Goal: Contribute content: Contribute content

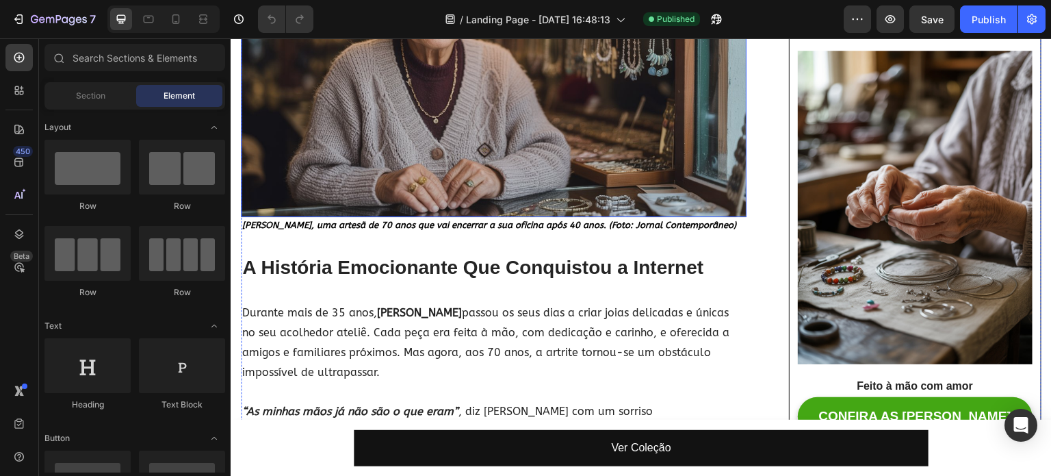
scroll to position [342, 0]
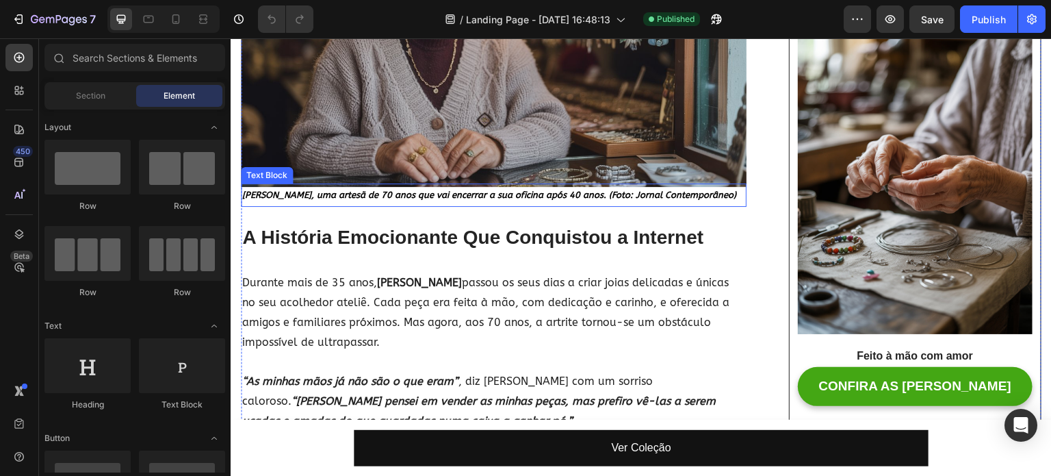
click at [409, 194] on strong "[PERSON_NAME], uma artesã de 70 anos que vai encerrar a sua oficina após 40 ano…" at bounding box center [489, 195] width 494 height 10
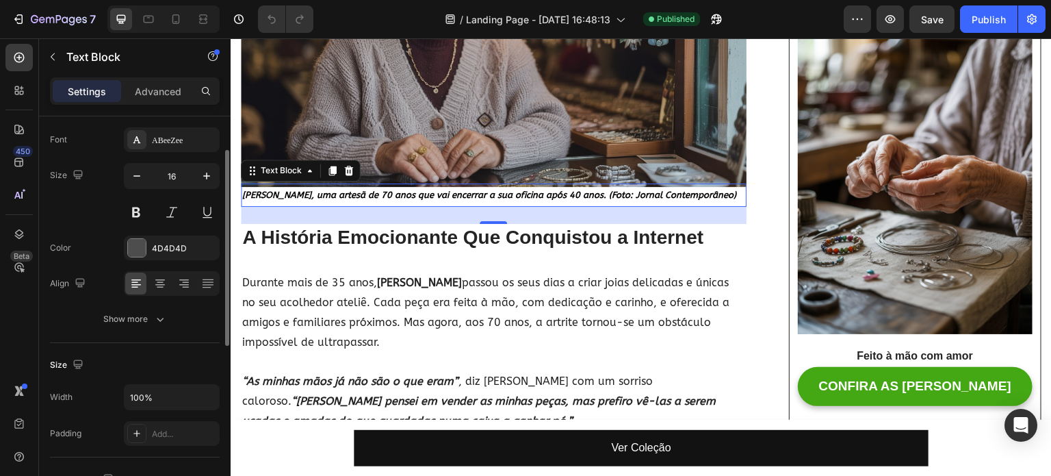
scroll to position [0, 0]
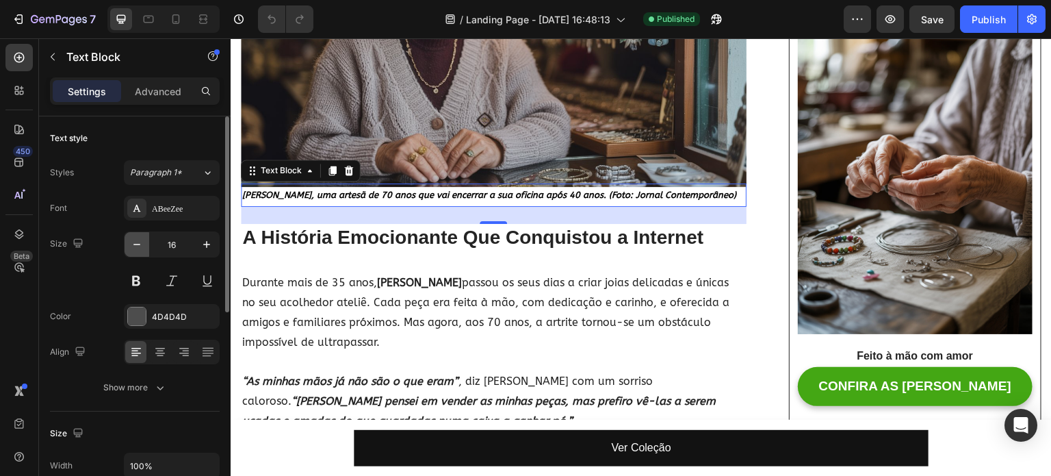
click at [142, 244] on icon "button" at bounding box center [137, 245] width 14 height 14
type input "15"
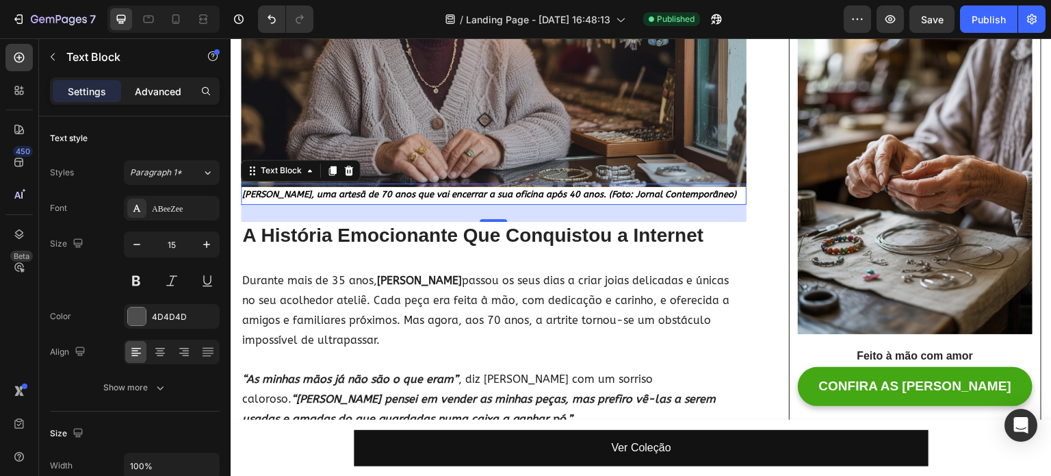
click at [138, 99] on div "Advanced" at bounding box center [158, 91] width 68 height 22
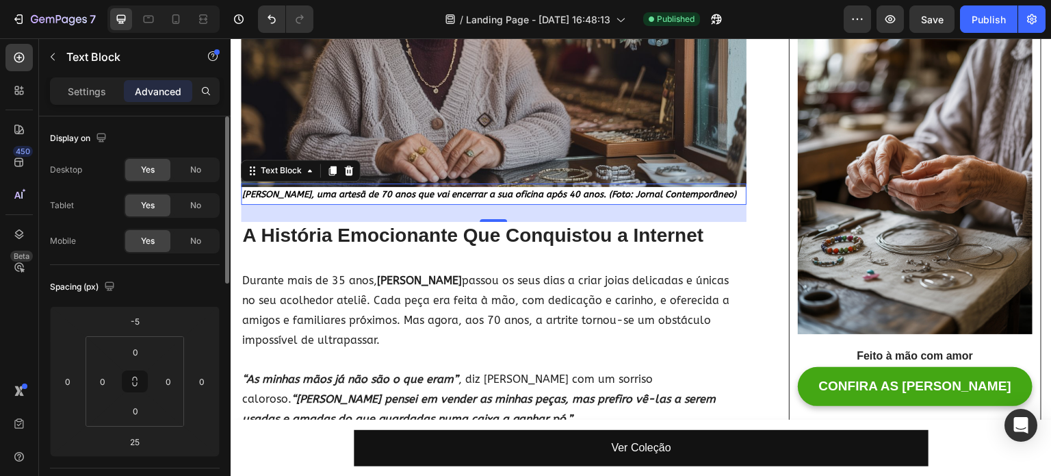
click at [92, 77] on div "Settings Advanced" at bounding box center [135, 90] width 170 height 27
click at [88, 90] on p "Settings" at bounding box center [87, 91] width 38 height 14
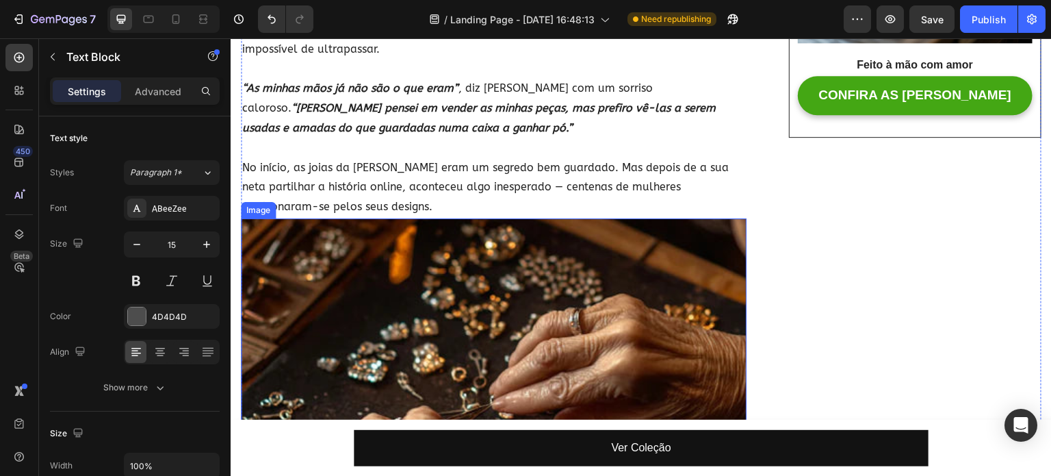
scroll to position [616, 0]
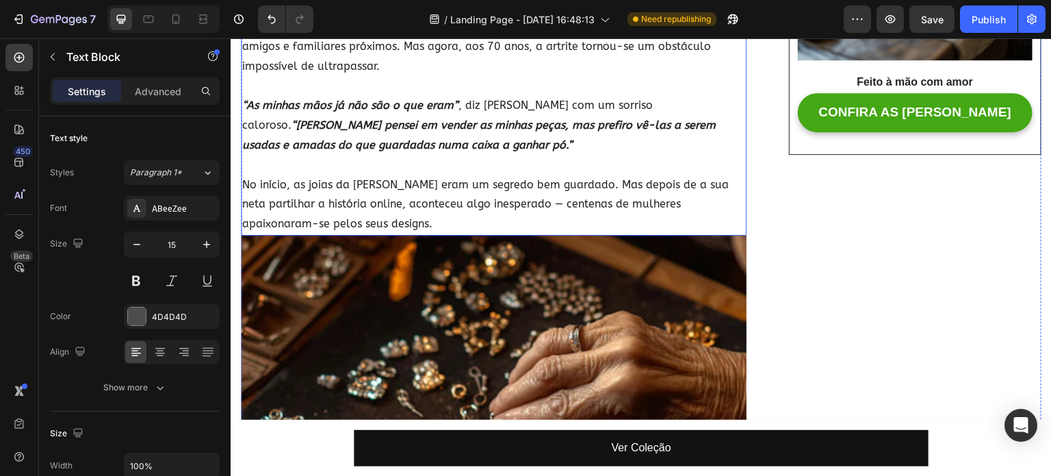
click at [383, 209] on p "No início, as joias da [PERSON_NAME] eram um segredo bem guardado. Mas depois d…" at bounding box center [493, 204] width 503 height 59
click at [146, 97] on p "Advanced" at bounding box center [158, 91] width 47 height 14
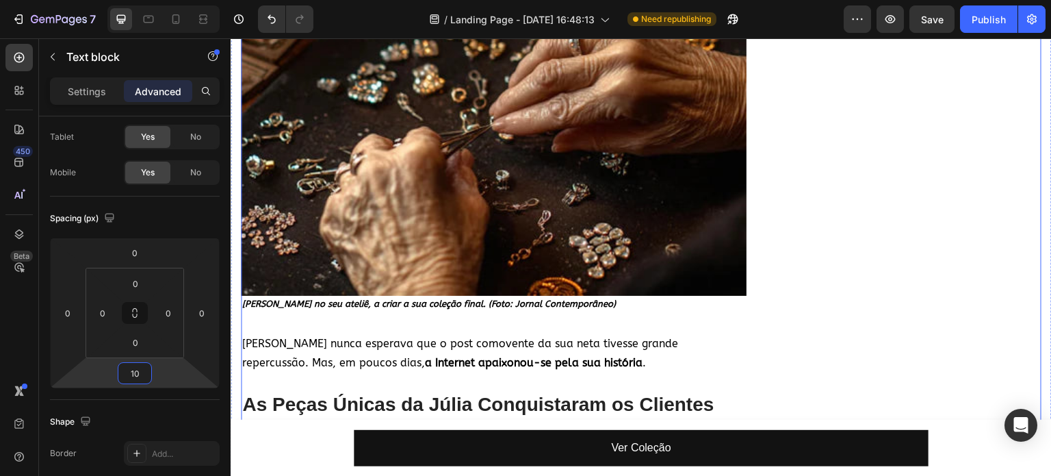
scroll to position [1027, 0]
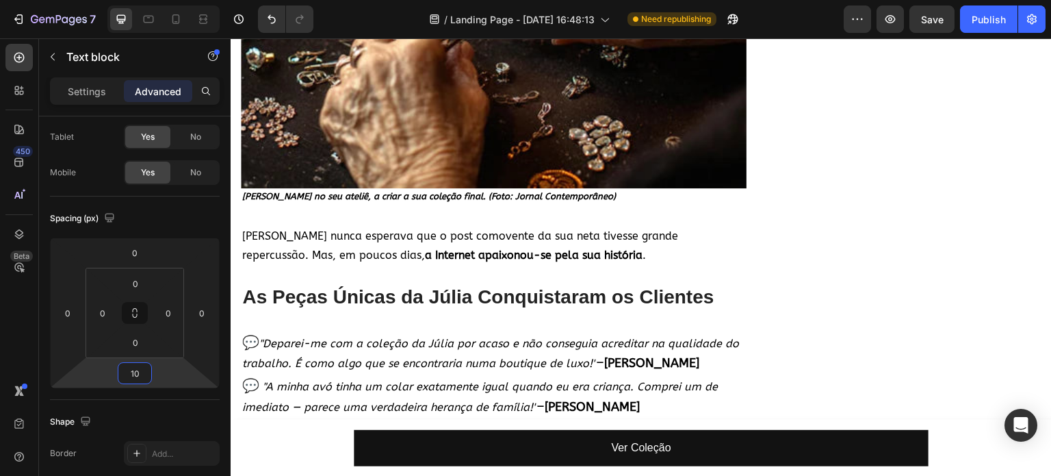
type input "10"
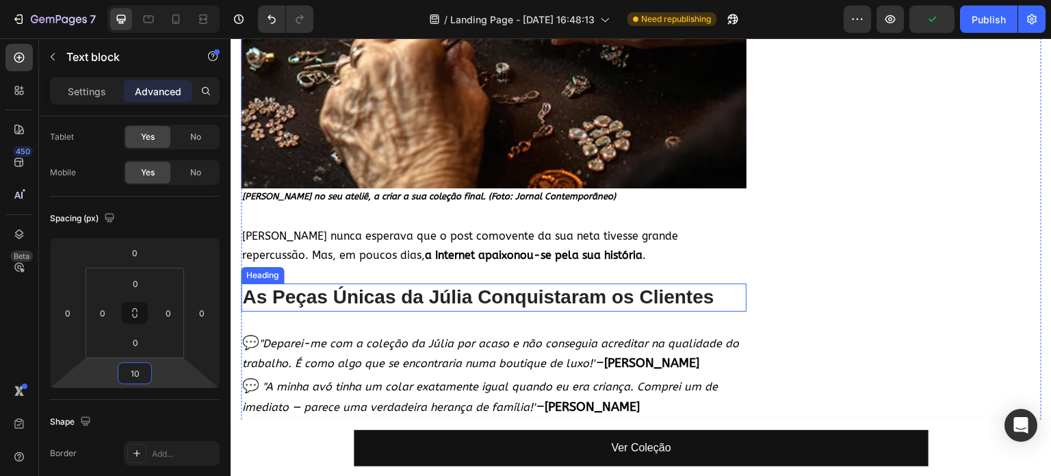
click at [597, 298] on h2 "As Peças Únicas da Júlia Conquistaram os Clientes" at bounding box center [494, 296] width 506 height 27
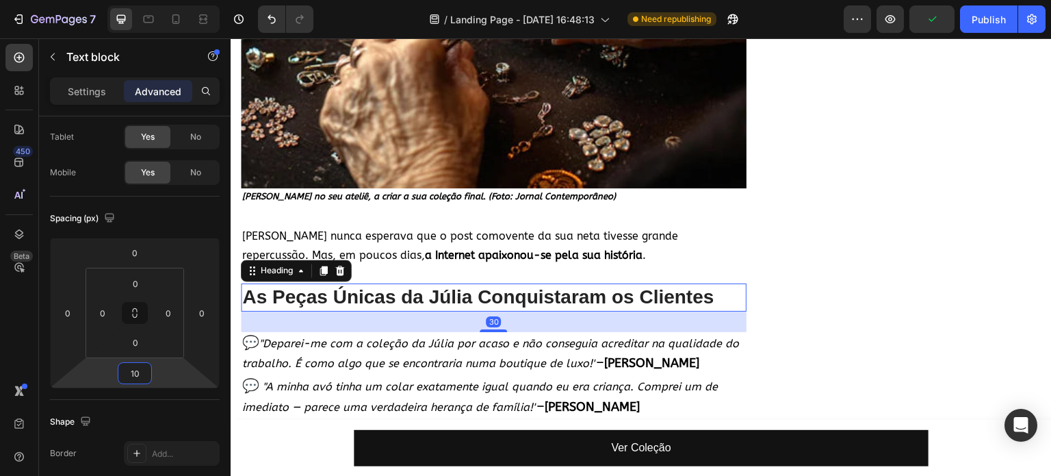
scroll to position [0, 0]
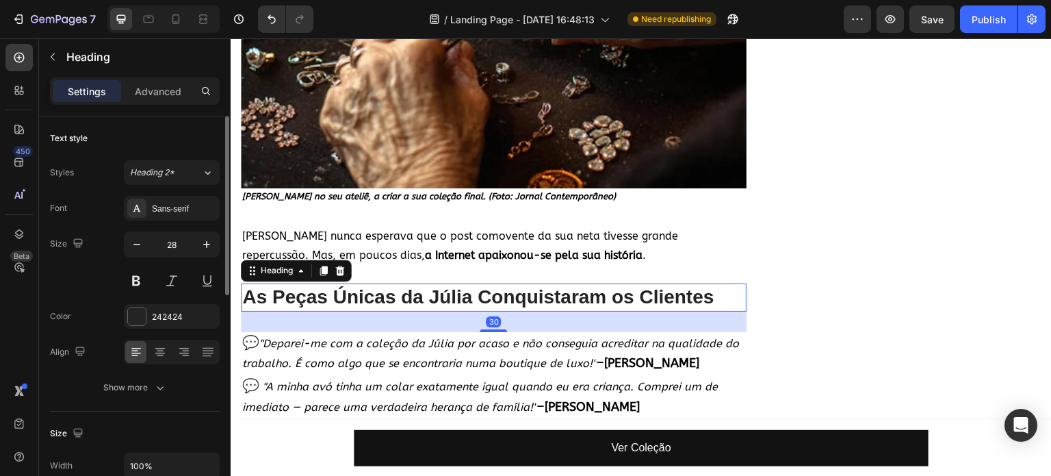
click at [622, 288] on h2 "As Peças Únicas da Júlia Conquistaram os Clientes" at bounding box center [494, 296] width 506 height 27
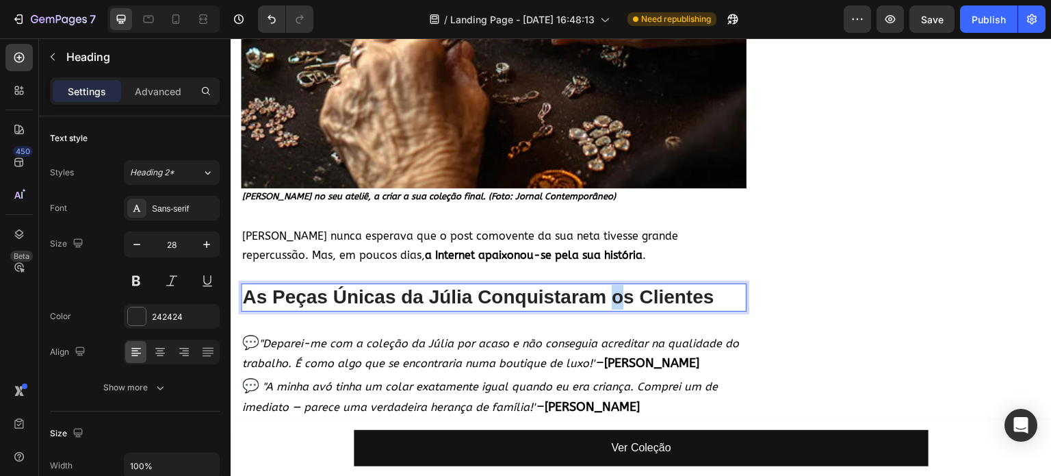
click at [615, 290] on p "As Peças Únicas da Júlia Conquistaram os Clientes" at bounding box center [493, 297] width 503 height 25
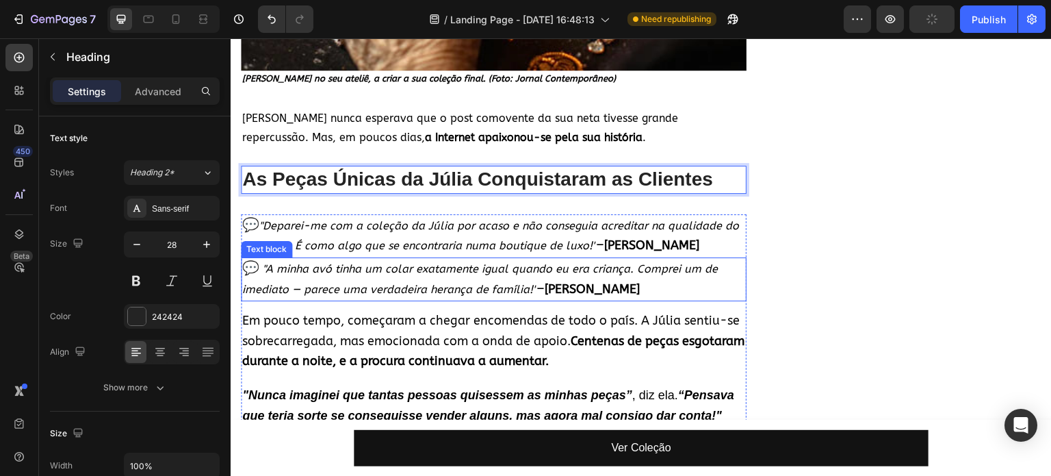
scroll to position [1164, 0]
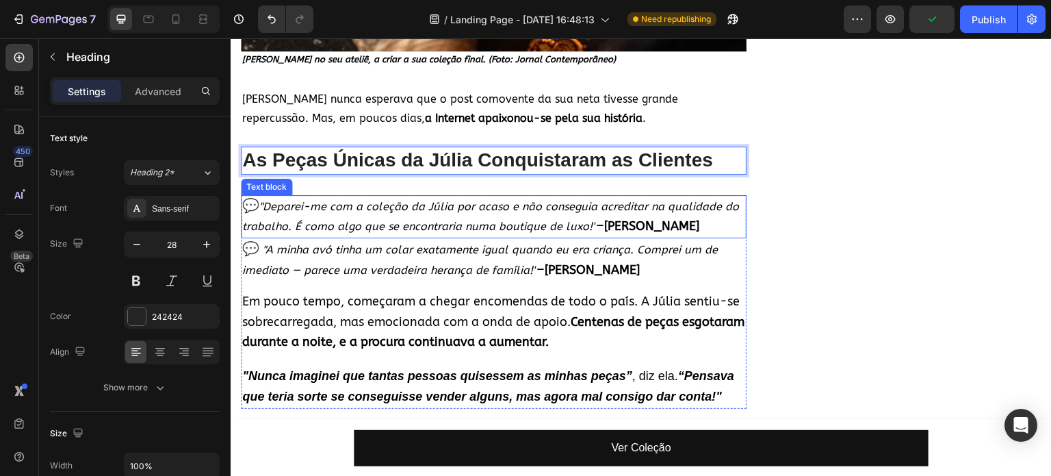
click at [424, 205] on p "💬 "Deparei-me com a coleção da Júlia por acaso e não conseguia acreditar na qua…" at bounding box center [493, 216] width 503 height 41
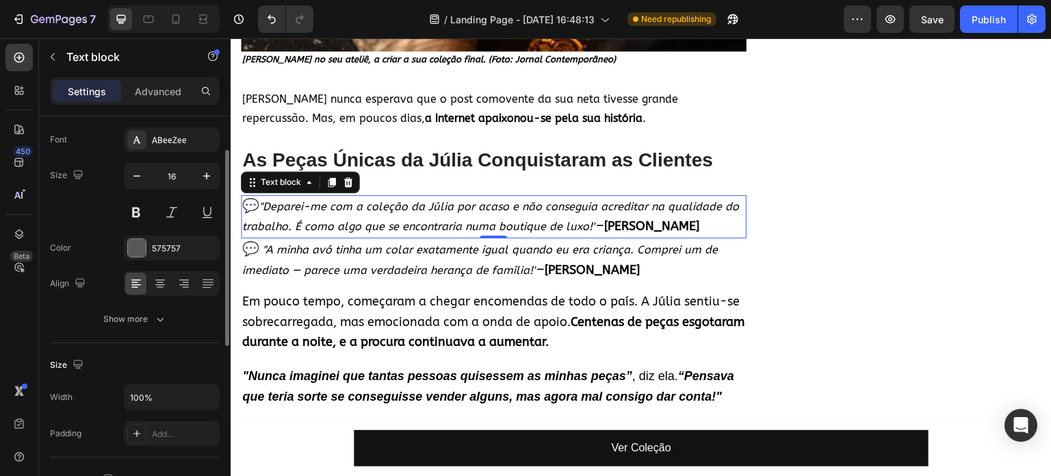
scroll to position [0, 0]
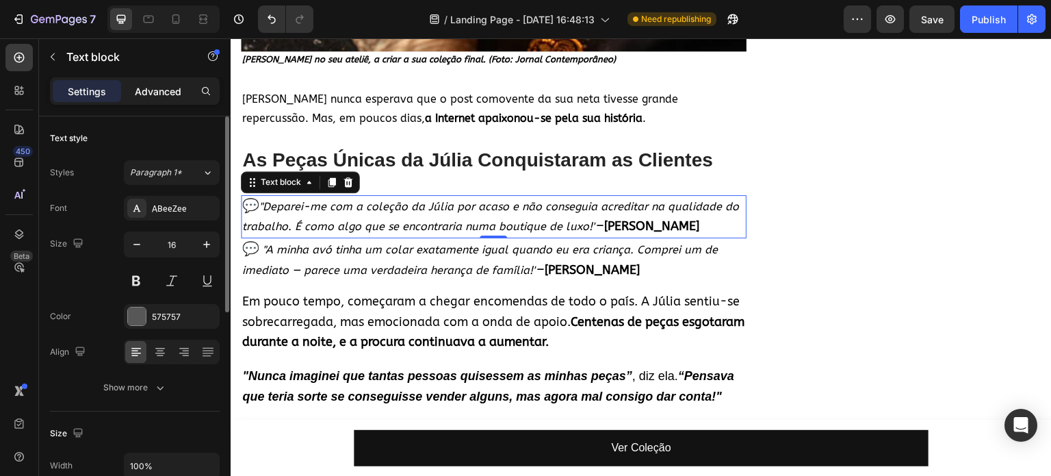
click at [170, 90] on p "Advanced" at bounding box center [158, 91] width 47 height 14
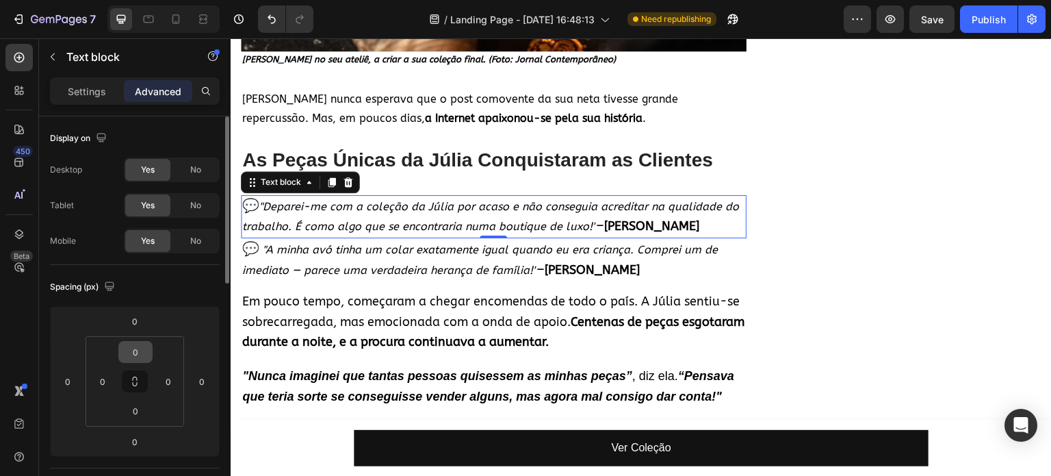
scroll to position [68, 0]
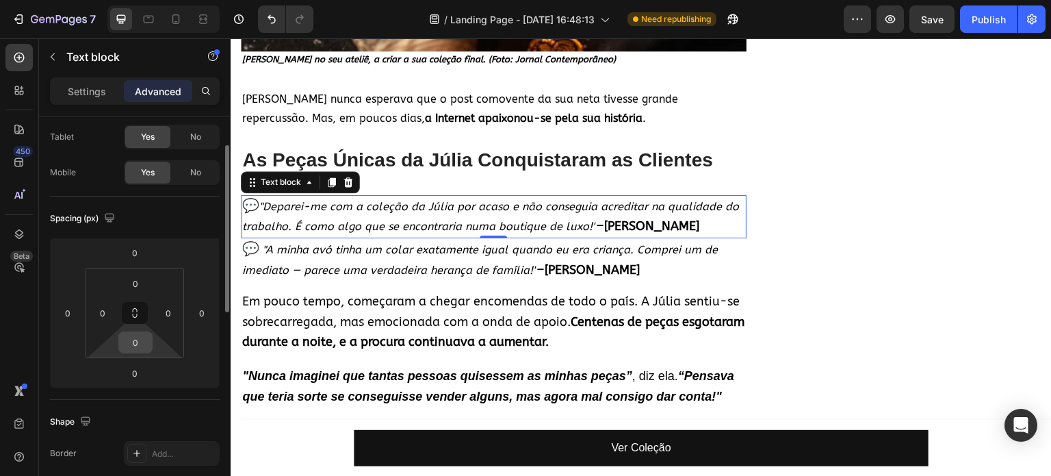
click at [142, 344] on input "0" at bounding box center [135, 342] width 27 height 21
click at [90, 391] on div "Spacing (px) 0 0 0 0 0 0 0 0" at bounding box center [135, 297] width 170 height 203
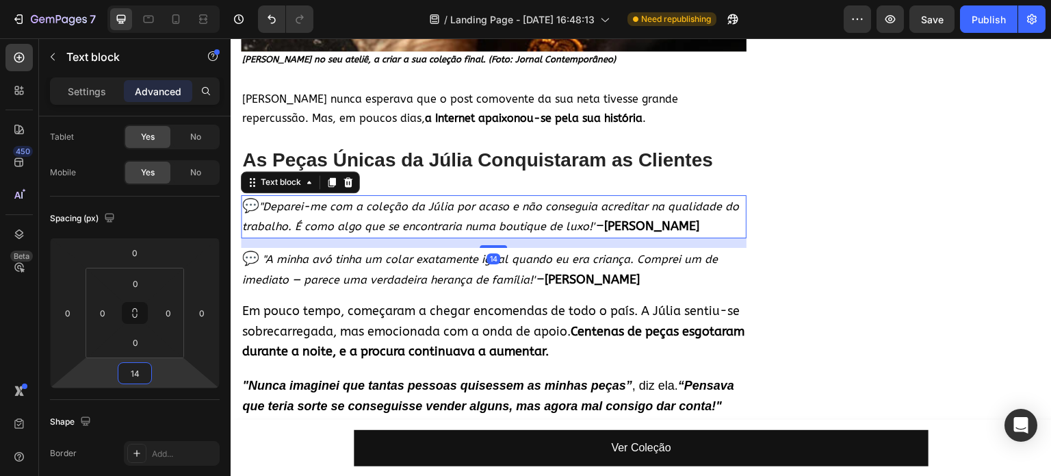
drag, startPoint x: 159, startPoint y: 375, endPoint x: 142, endPoint y: 370, distance: 17.8
click at [142, 0] on html "7 / Landing Page - [DATE] 16:48:13 Need republishing Preview Save Publish 450 B…" at bounding box center [525, 0] width 1051 height 0
drag, startPoint x: 147, startPoint y: 368, endPoint x: 131, endPoint y: 381, distance: 20.4
click at [131, 381] on input "14" at bounding box center [134, 373] width 27 height 21
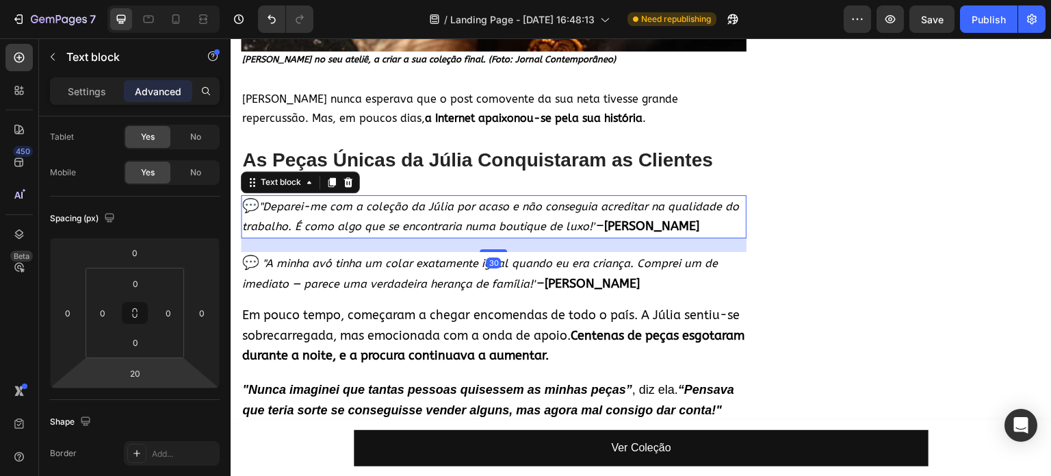
type input "18"
drag, startPoint x: 152, startPoint y: 368, endPoint x: 162, endPoint y: 366, distance: 9.7
click at [162, 0] on html "7 / Landing Page - [DATE] 16:48:13 Need republishing Preview Save Publish 450 B…" at bounding box center [525, 0] width 1051 height 0
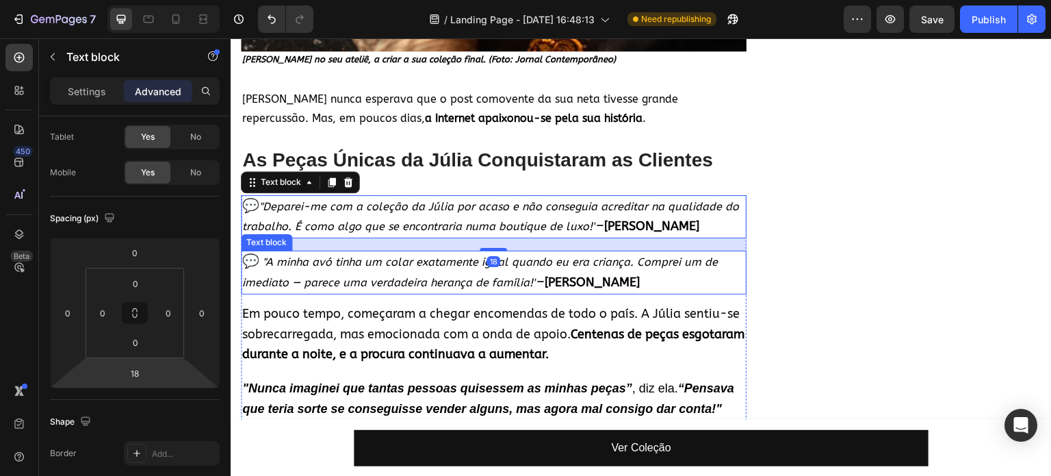
click at [435, 258] on icon ""A minha avó tinha um colar exatamente igual quando eu era criança. Comprei um …" at bounding box center [480, 272] width 476 height 34
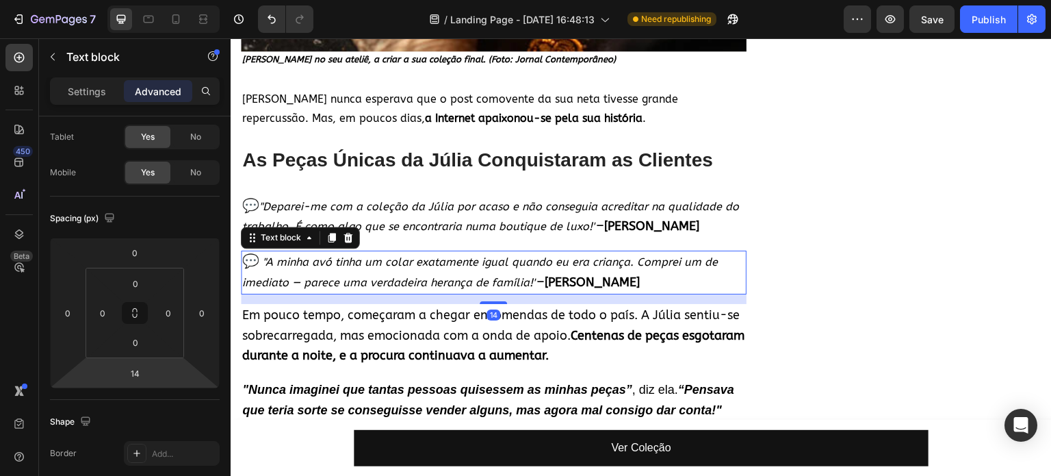
type input "16"
click at [159, 0] on html "7 / Landing Page - [DATE] 16:48:13 Need republishing Preview Save Publish 450 B…" at bounding box center [525, 0] width 1051 height 0
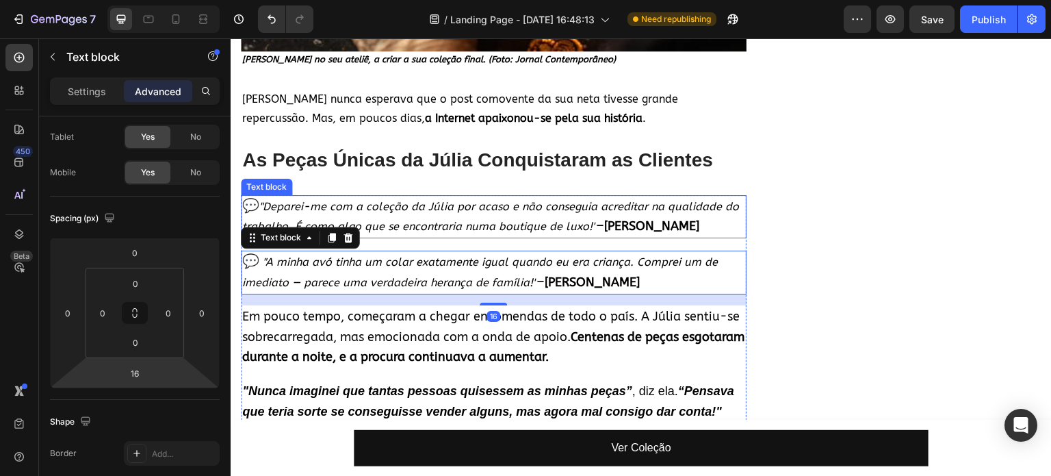
click at [475, 213] on icon ""Deparei-me com a coleção da Júlia por acaso e não conseguia acreditar na quali…" at bounding box center [490, 217] width 497 height 34
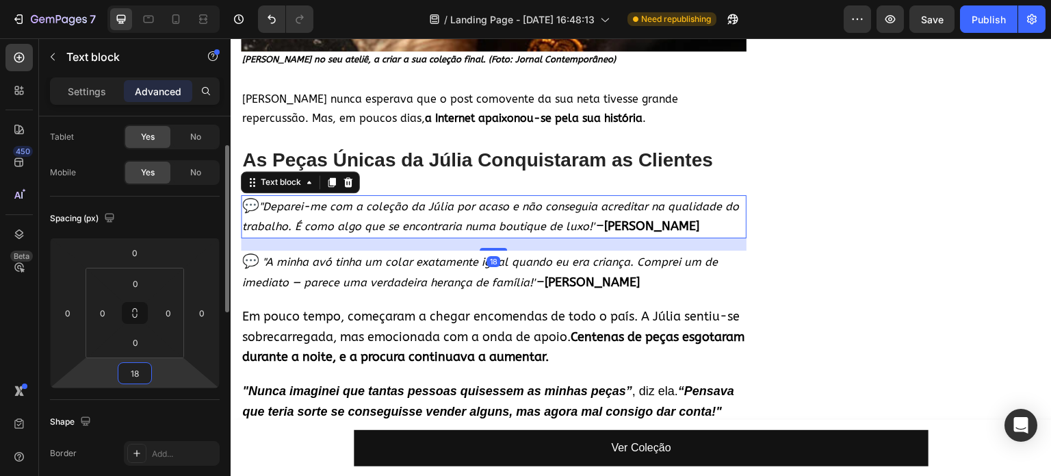
click at [142, 375] on input "18" at bounding box center [134, 373] width 27 height 21
click at [137, 376] on input "18" at bounding box center [134, 373] width 27 height 21
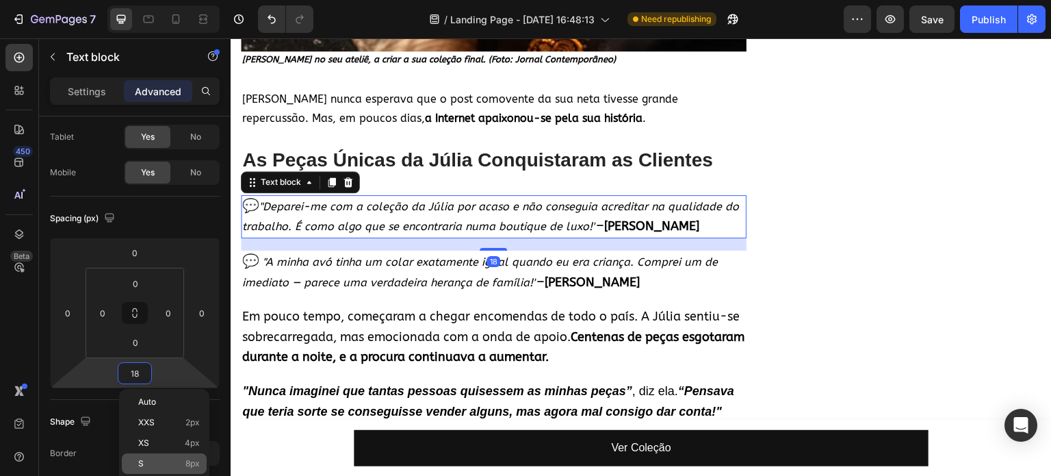
scroll to position [137, 0]
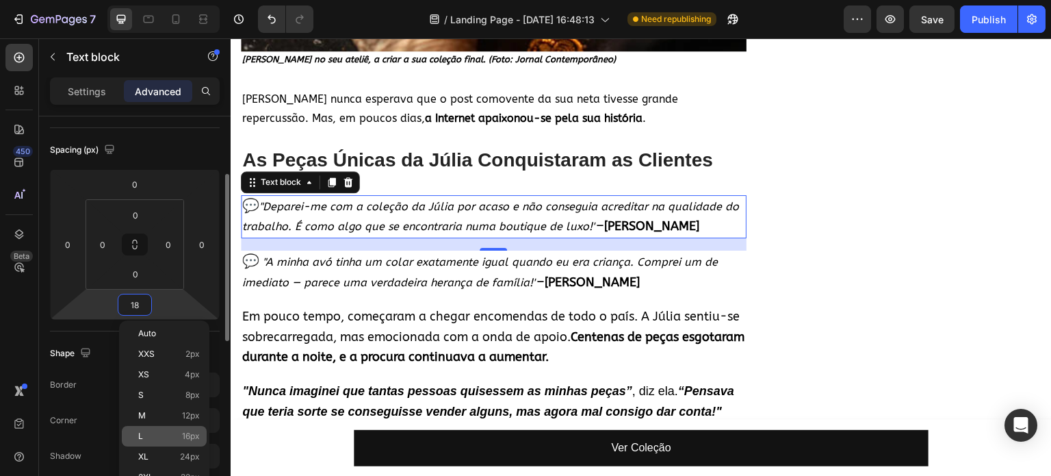
click at [147, 429] on div "L 16px" at bounding box center [164, 436] width 85 height 21
type input "16"
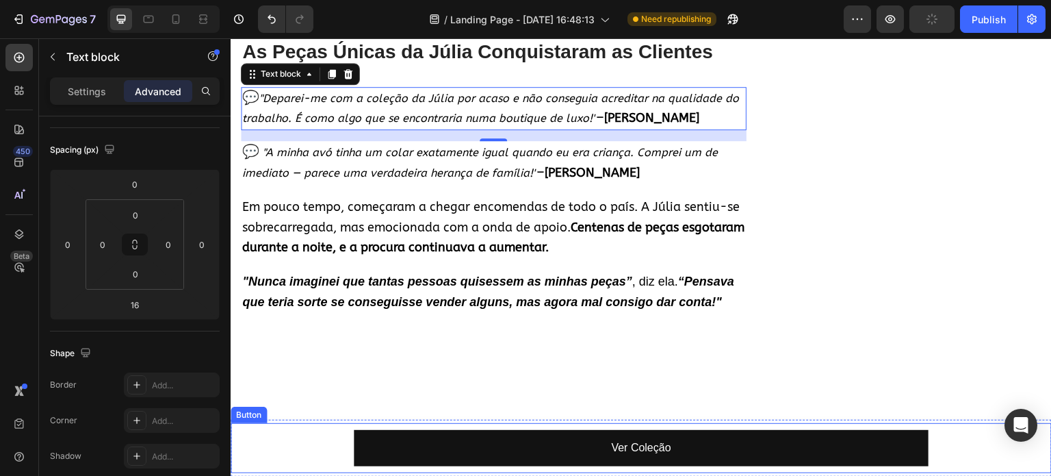
scroll to position [1301, 0]
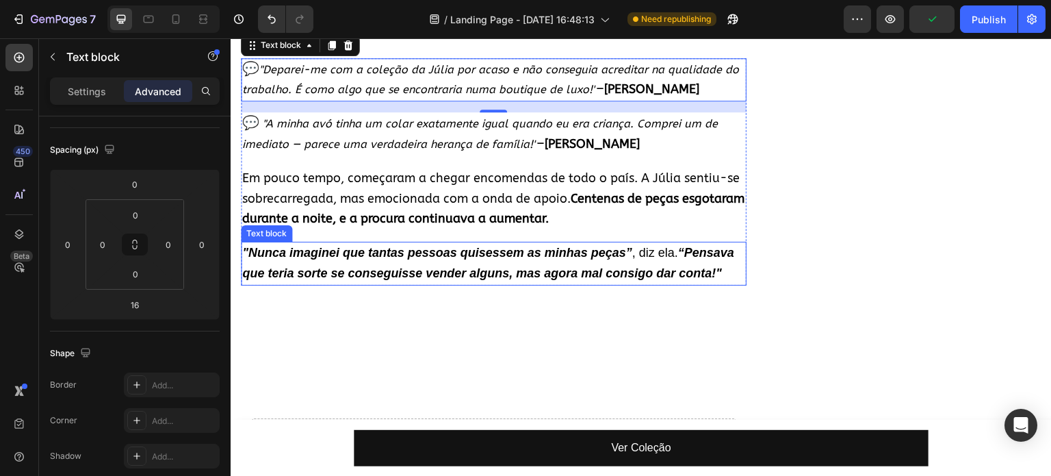
click at [561, 264] on strong "“Pensava que teria sorte se conseguisse vender alguns, mas agora mal consigo da…" at bounding box center [488, 263] width 492 height 34
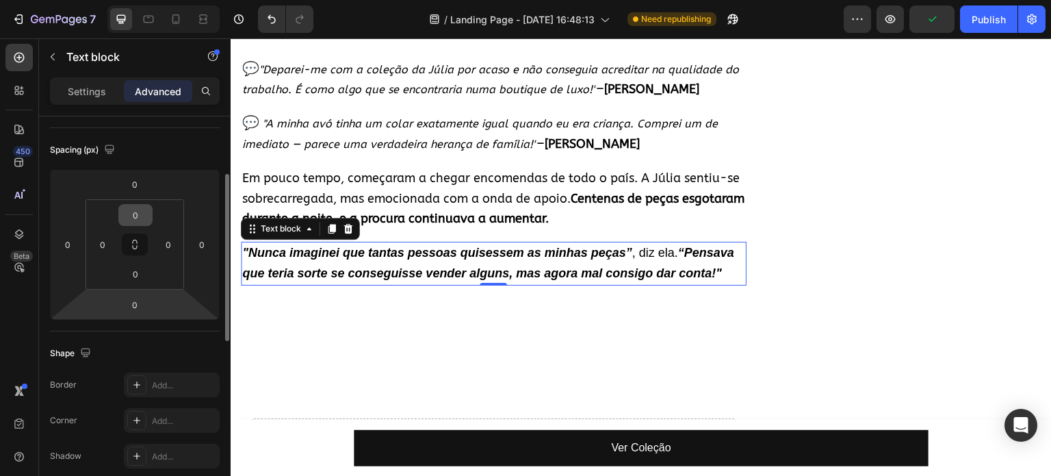
scroll to position [0, 0]
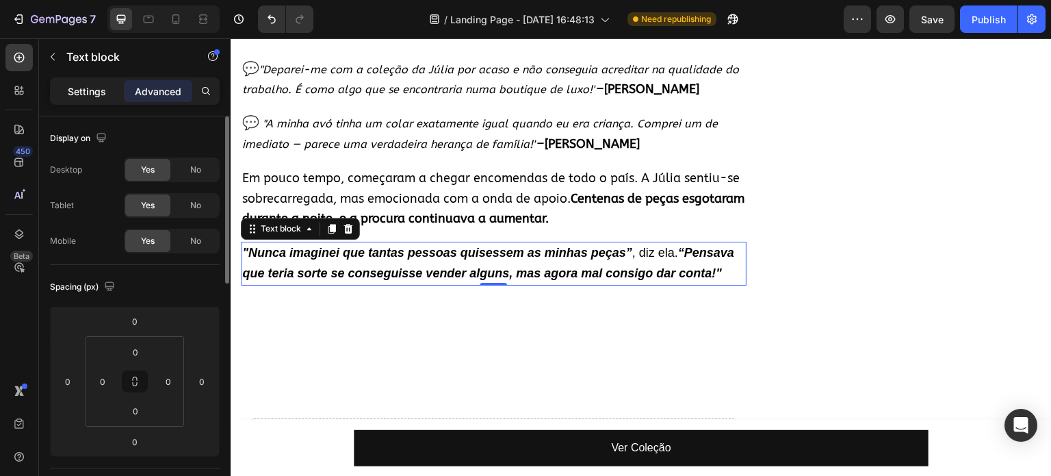
drag, startPoint x: 118, startPoint y: 87, endPoint x: 107, endPoint y: 90, distance: 11.5
click at [115, 87] on div "Settings" at bounding box center [87, 91] width 68 height 22
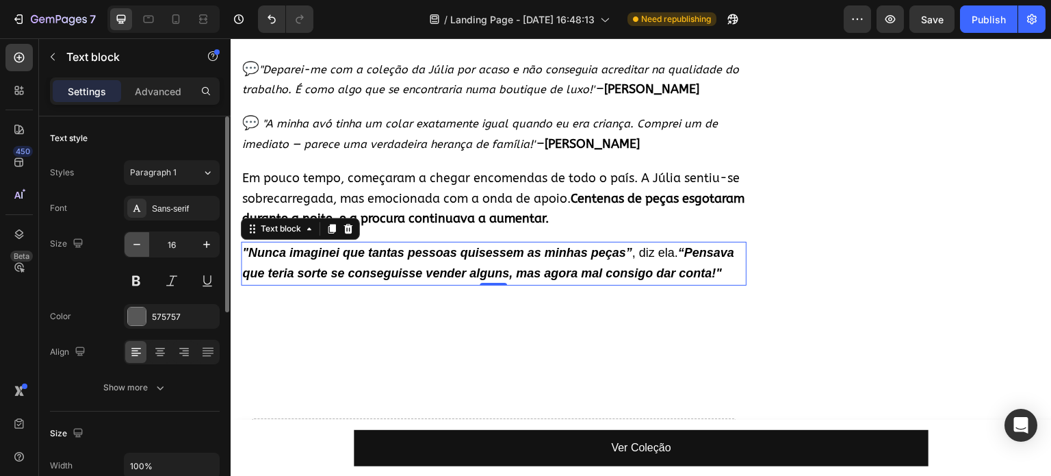
click at [137, 253] on button "button" at bounding box center [137, 244] width 25 height 25
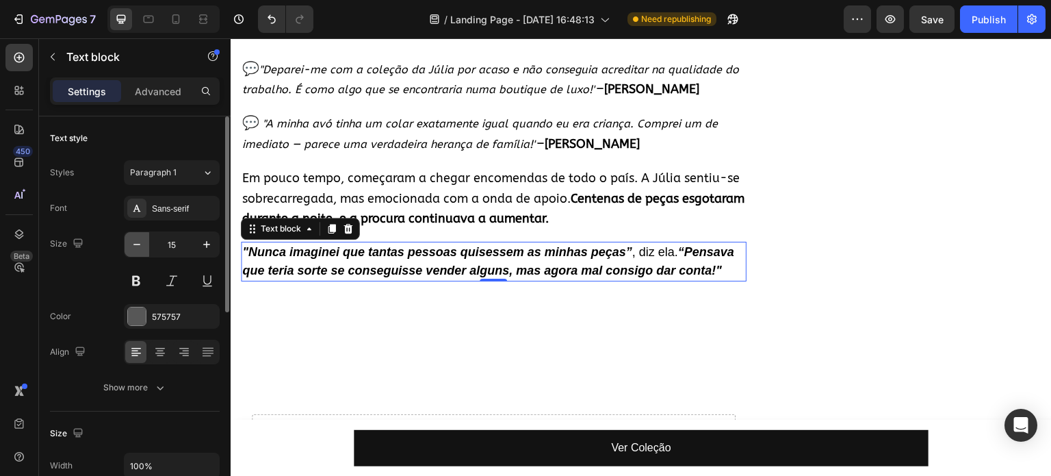
click at [138, 253] on button "button" at bounding box center [137, 244] width 25 height 25
type input "14"
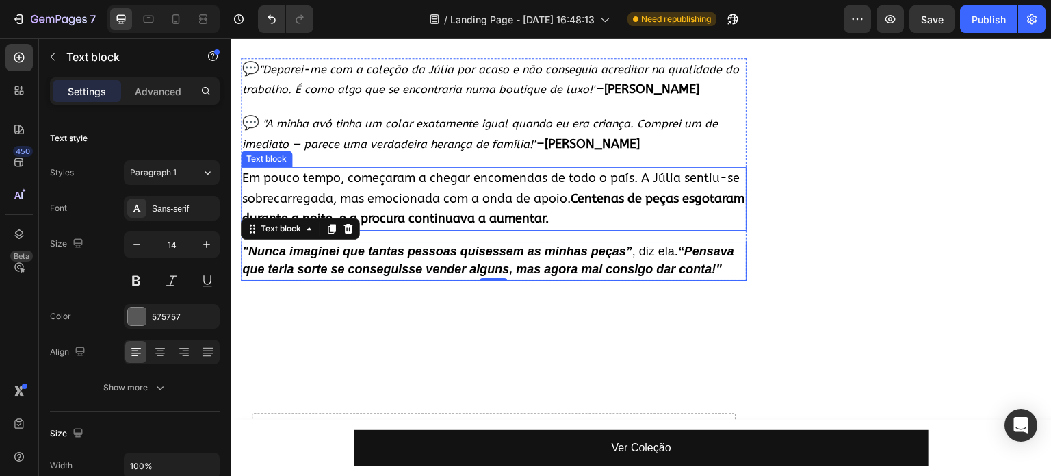
click at [502, 176] on span "Em pouco tempo, começaram a chegar encomendas de todo o país. A Júlia sentiu-se…" at bounding box center [493, 198] width 502 height 56
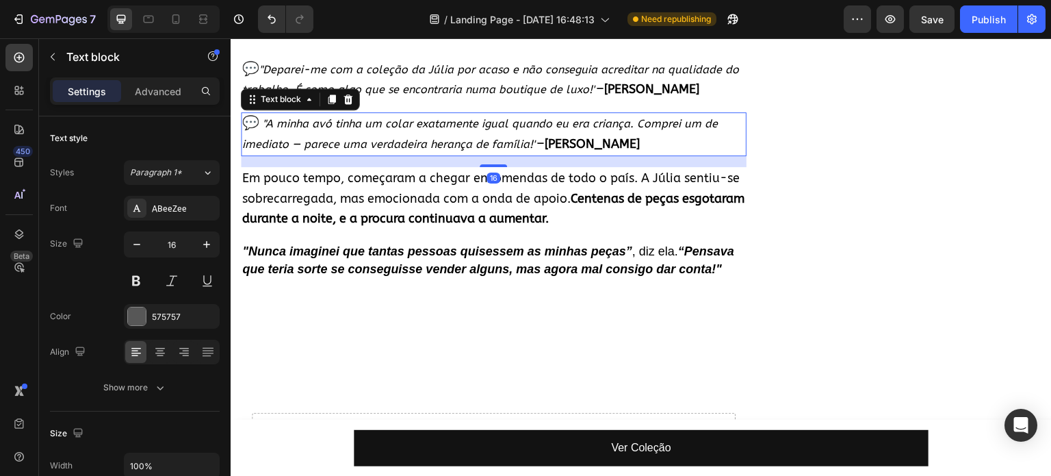
click at [418, 125] on p "💬 "A minha avó tinha um colar exatamente igual quando eu era criança. Comprei u…" at bounding box center [493, 134] width 503 height 41
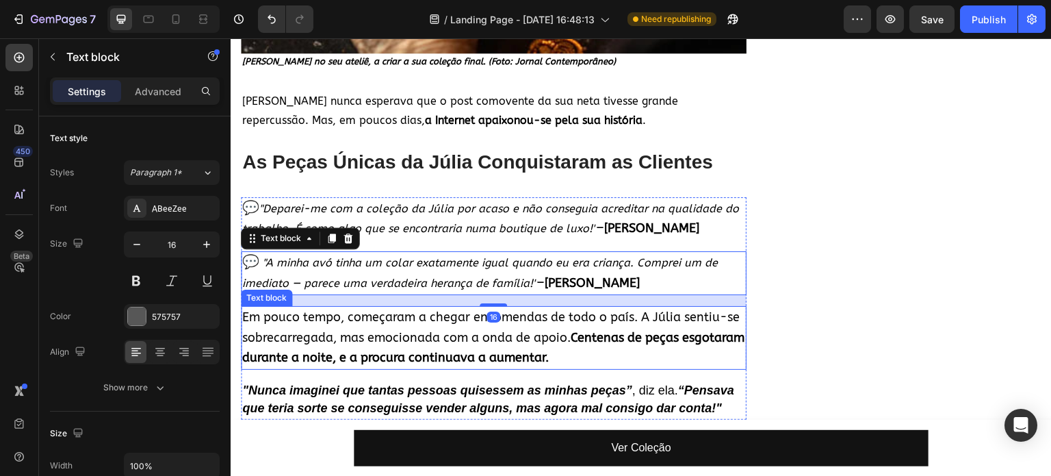
scroll to position [1095, 0]
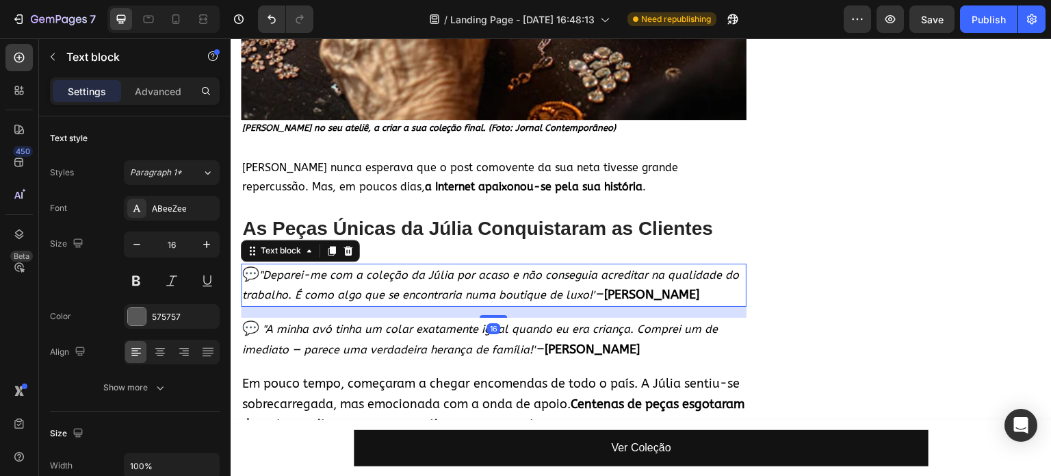
click at [442, 281] on icon ""Deparei-me com a coleção da Júlia por acaso e não conseguia acreditar na quali…" at bounding box center [490, 285] width 497 height 34
click at [130, 242] on icon "button" at bounding box center [137, 245] width 14 height 14
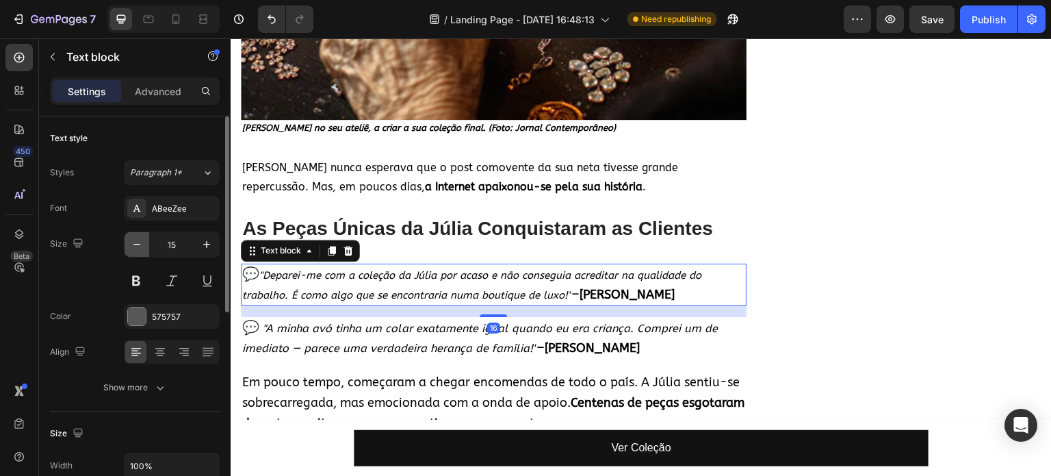
click at [130, 242] on icon "button" at bounding box center [137, 245] width 14 height 14
type input "14"
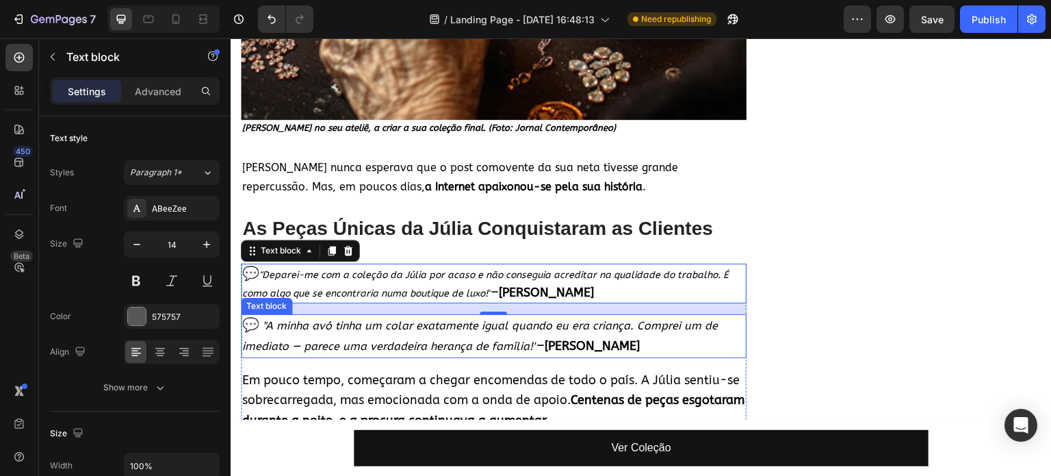
click at [350, 325] on p "💬 "A minha avó tinha um colar exatamente igual quando eu era criança. Comprei u…" at bounding box center [493, 336] width 503 height 41
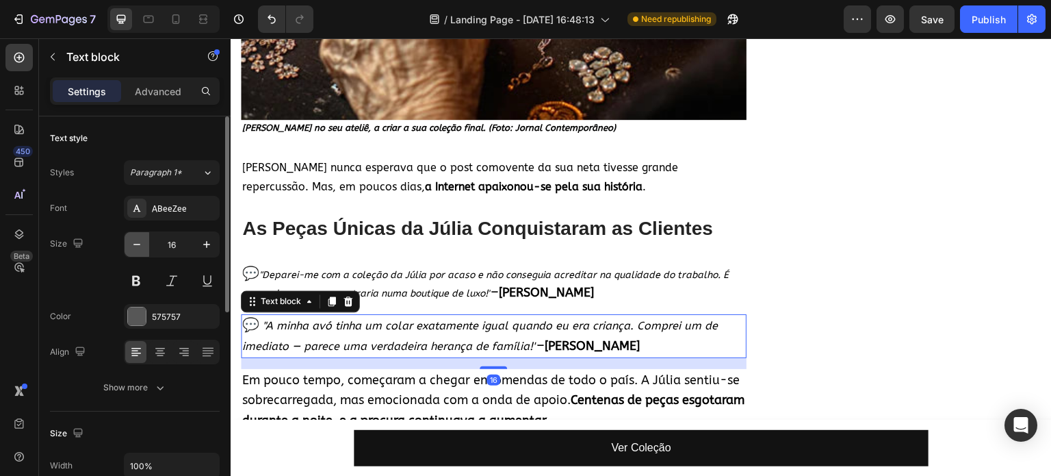
click at [133, 249] on icon "button" at bounding box center [137, 245] width 14 height 14
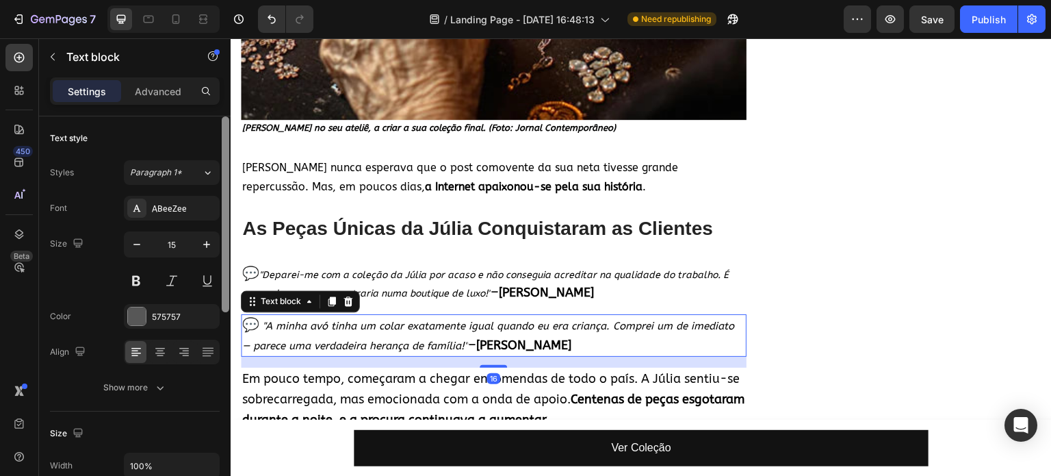
type input "14"
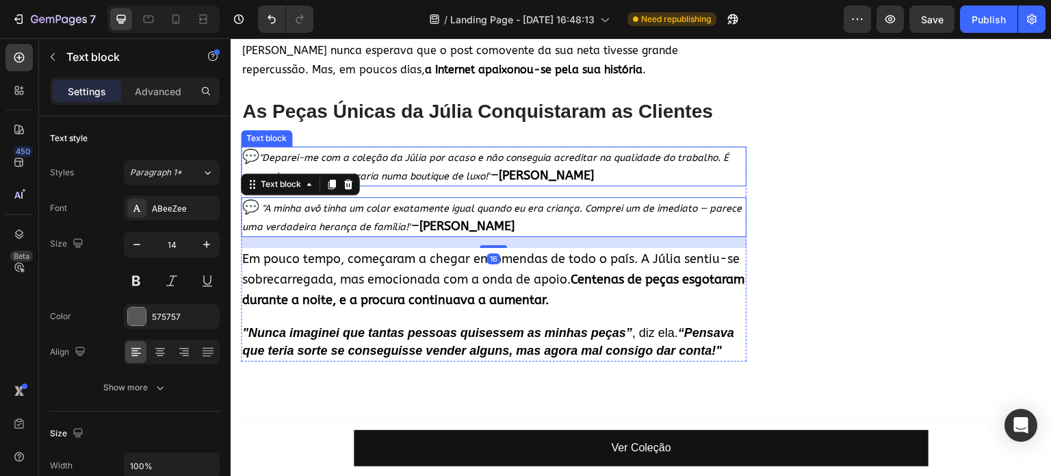
scroll to position [1232, 0]
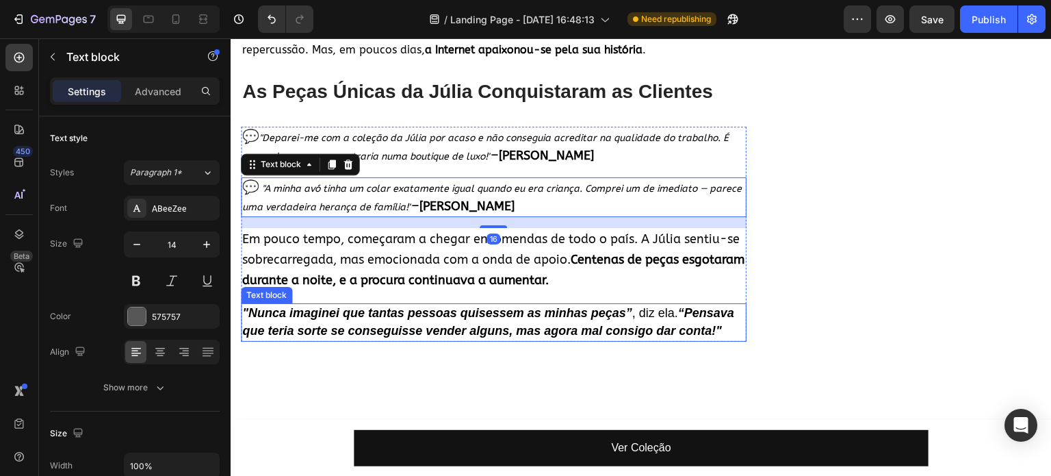
click at [412, 313] on strong "“Pensava que teria sorte se conseguisse vender alguns, mas agora mal consigo da…" at bounding box center [488, 321] width 492 height 31
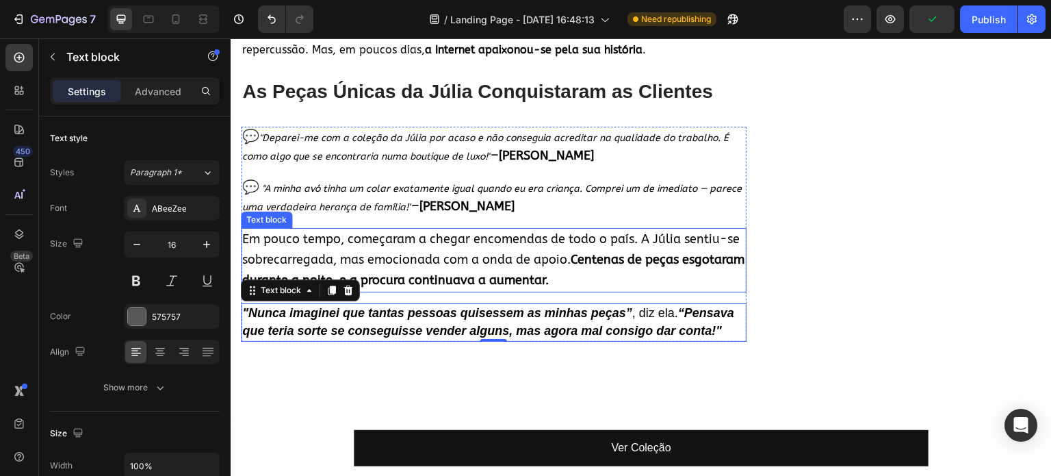
click at [464, 255] on span "Em pouco tempo, começaram a chegar encomendas de todo o país. A Júlia sentiu-se…" at bounding box center [493, 259] width 502 height 56
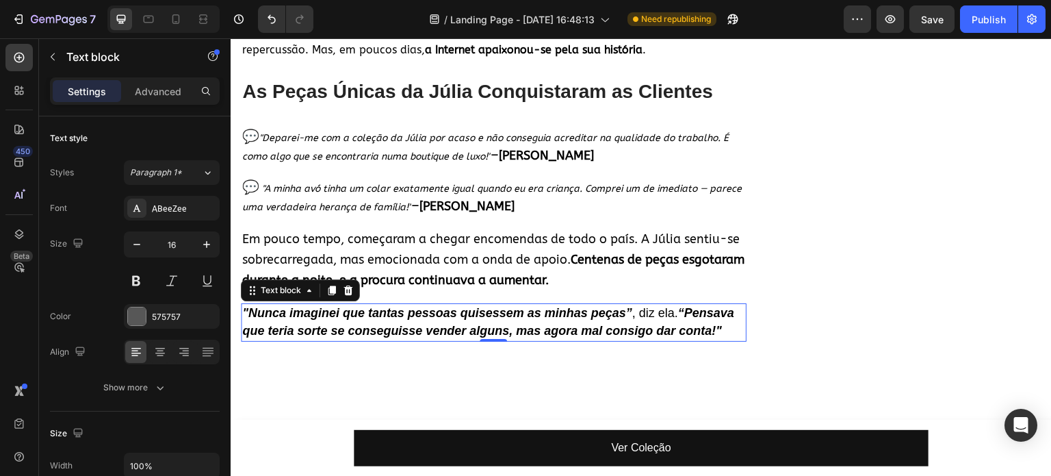
click at [333, 319] on strong "“Pensava que teria sorte se conseguisse vender alguns, mas agora mal consigo da…" at bounding box center [488, 321] width 492 height 31
click at [184, 206] on div "Sans-serif" at bounding box center [184, 209] width 64 height 12
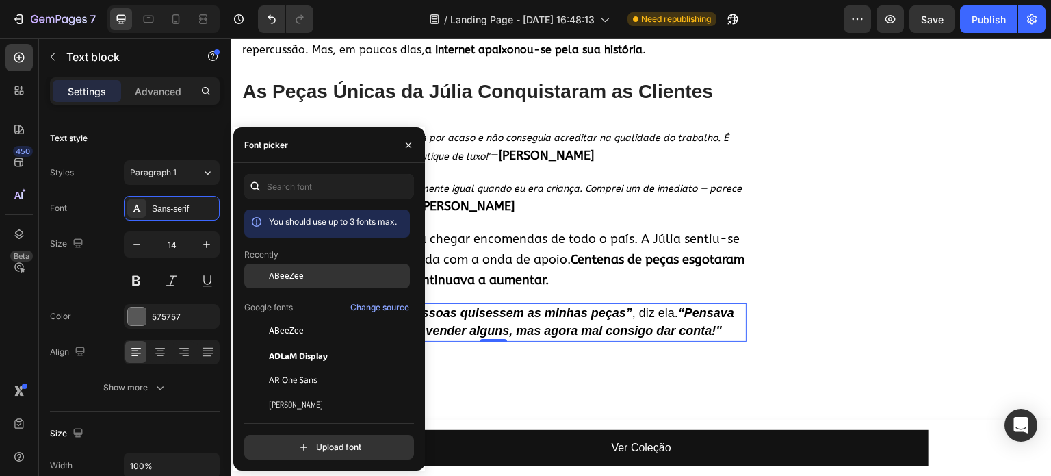
click at [259, 276] on div at bounding box center [256, 276] width 25 height 25
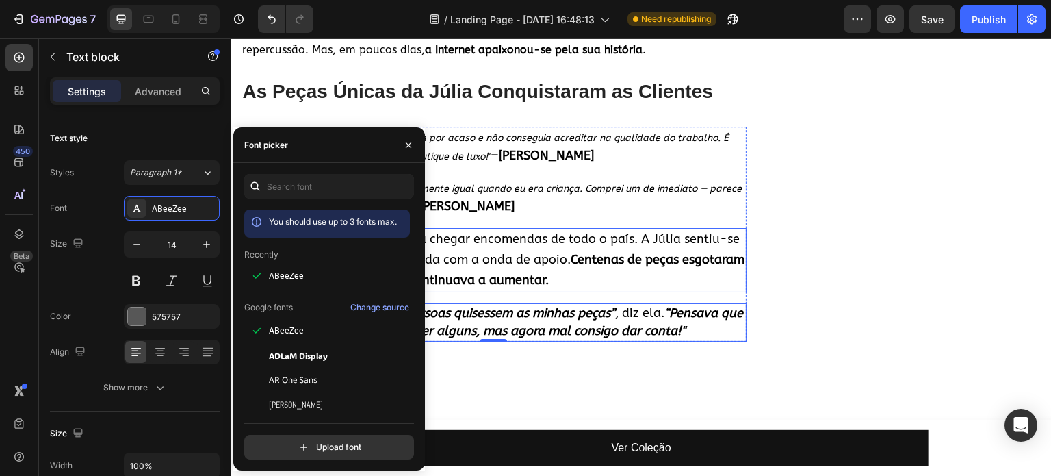
click at [502, 233] on span "Em pouco tempo, começaram a chegar encomendas de todo o país. A Júlia sentiu-se…" at bounding box center [493, 259] width 502 height 56
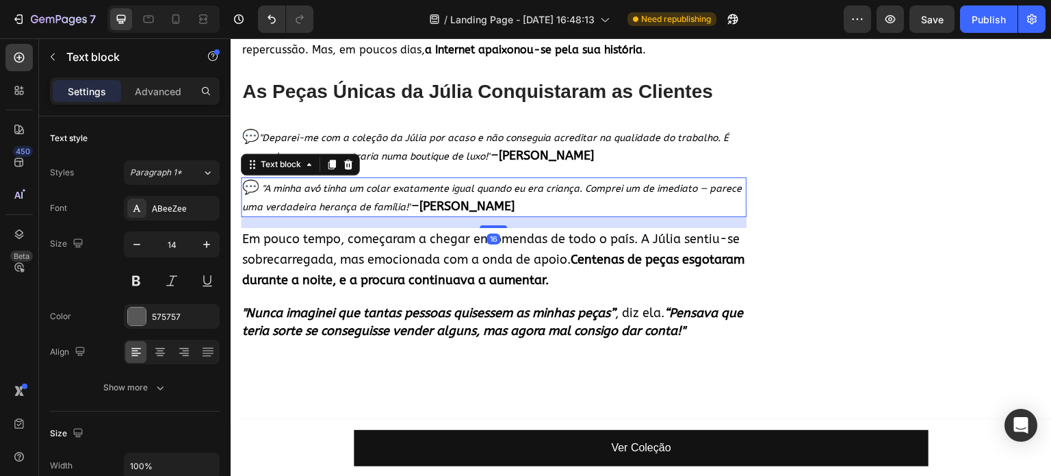
click at [452, 183] on icon ""A minha avó tinha um colar exatamente igual quando eu era criança. Comprei um …" at bounding box center [492, 198] width 500 height 30
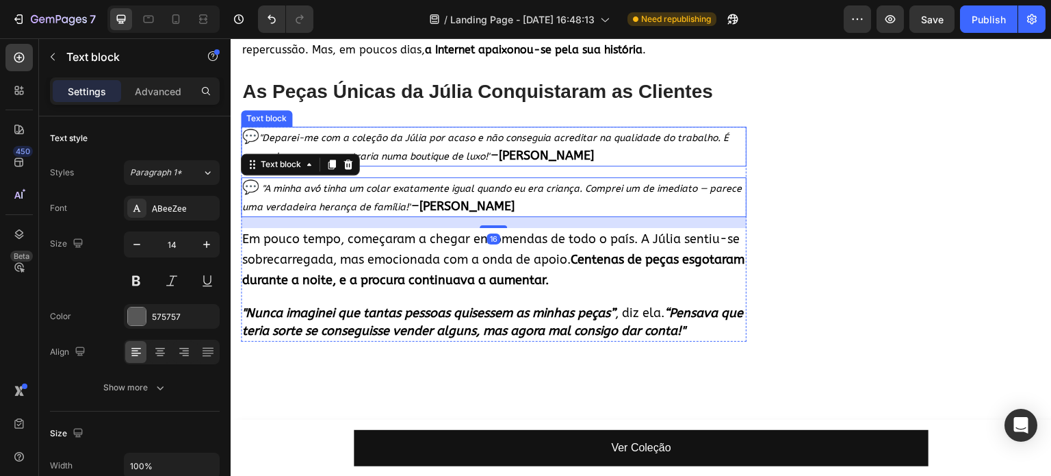
click at [446, 138] on p "💬 "Deparei-me com a coleção da Júlia por acaso e não conseguia acreditar na qua…" at bounding box center [493, 146] width 503 height 37
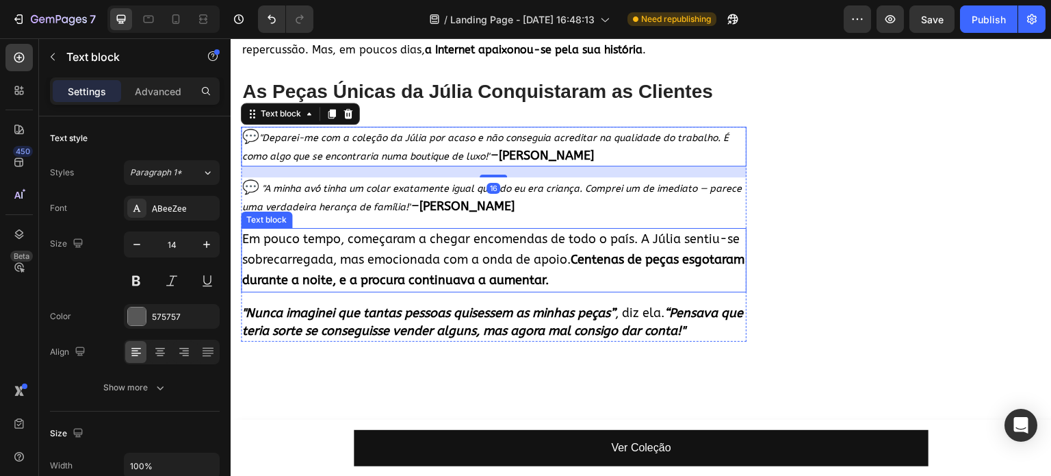
click at [419, 238] on p "Em pouco tempo, começaram a chegar encomendas de todo o país. A Júlia sentiu-se…" at bounding box center [493, 259] width 503 height 61
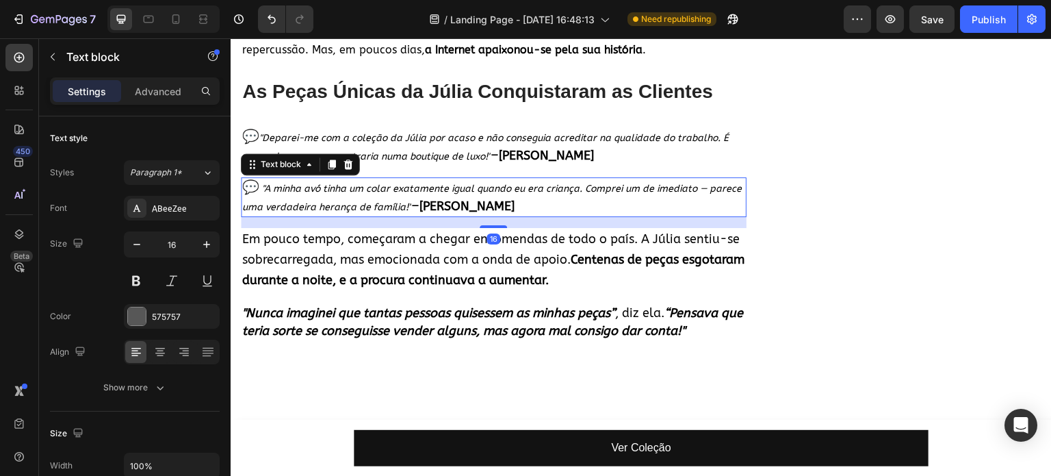
click at [411, 188] on p "💬 "A minha avó tinha um colar exatamente igual quando eu era criança. Comprei u…" at bounding box center [493, 197] width 503 height 37
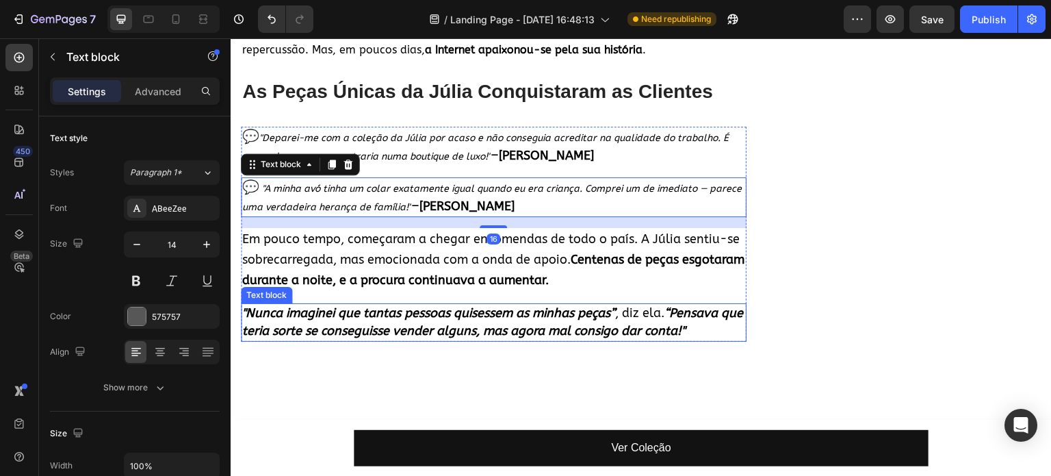
click at [372, 305] on strong ""Nunca imaginei que tantas pessoas quisessem as minhas peças”" at bounding box center [428, 312] width 373 height 15
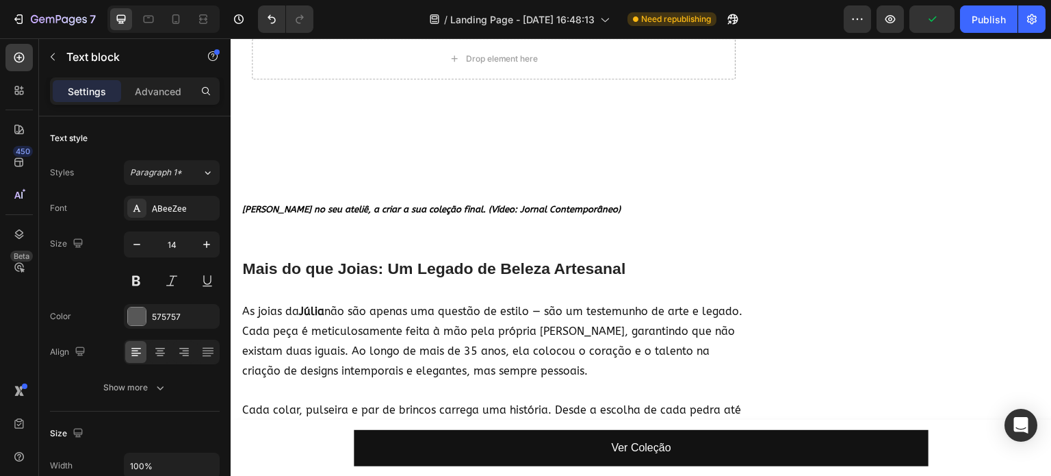
scroll to position [1711, 0]
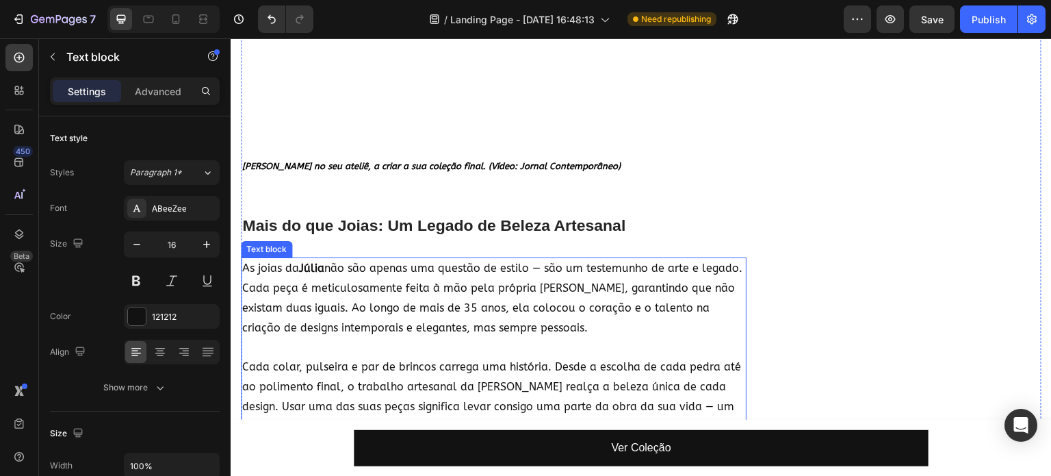
click at [290, 281] on p "As joias da Júlia não são apenas uma questão de estilo — são um testemunho de a…" at bounding box center [493, 308] width 503 height 99
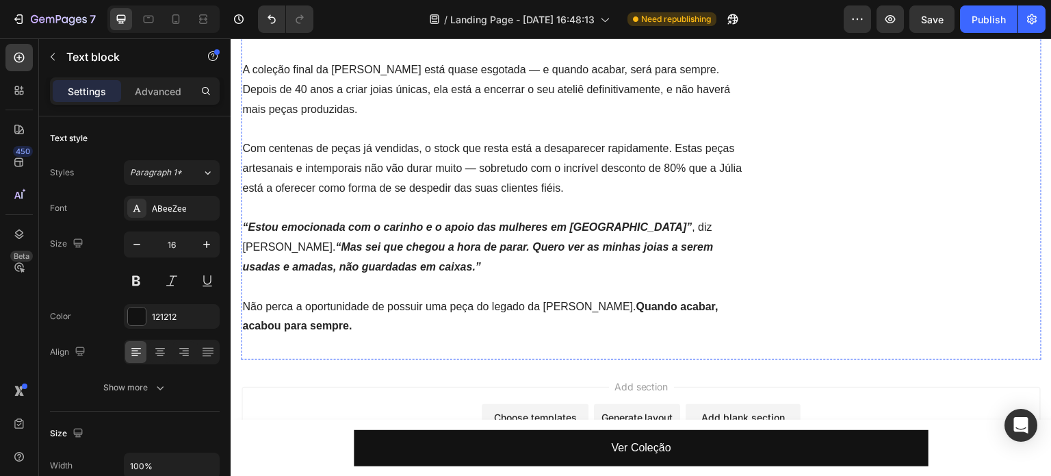
scroll to position [2327, 0]
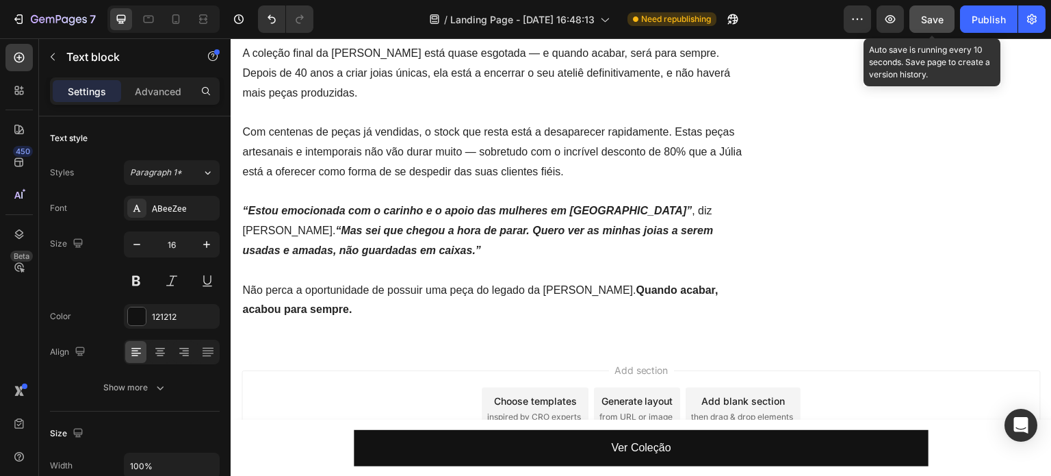
drag, startPoint x: 901, startPoint y: 27, endPoint x: 928, endPoint y: 18, distance: 28.8
click at [926, 21] on div "Preview Save Auto save is running every 10 seconds. Save page to create a versi…" at bounding box center [945, 18] width 202 height 27
click at [930, 18] on span "Save" at bounding box center [932, 20] width 23 height 12
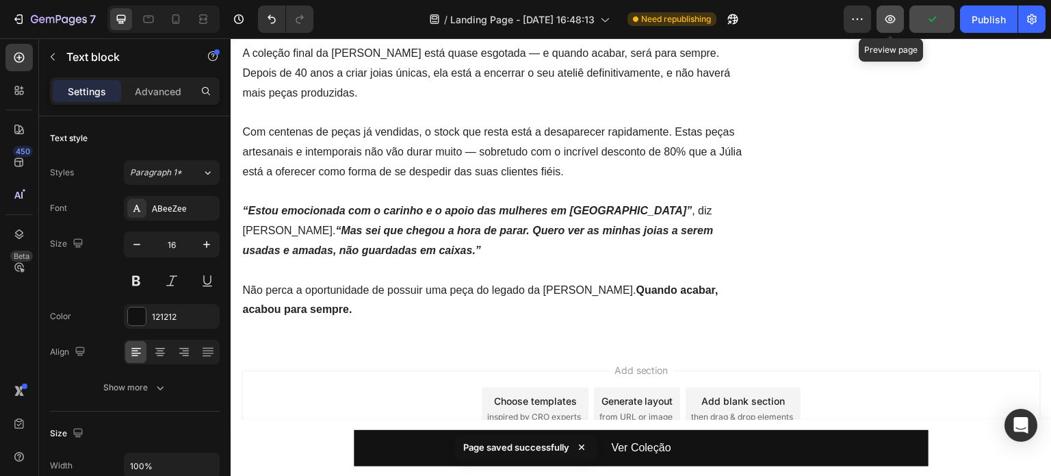
click at [883, 20] on button "button" at bounding box center [890, 18] width 27 height 27
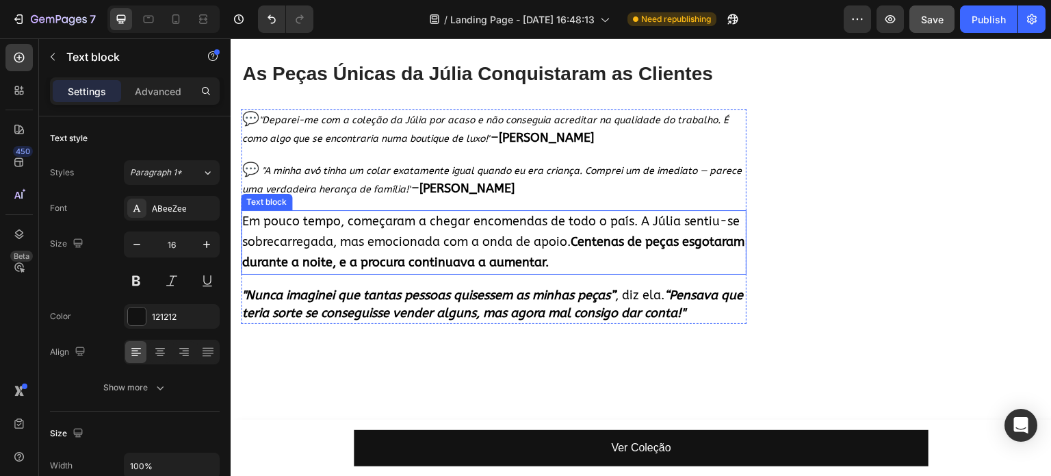
scroll to position [1301, 0]
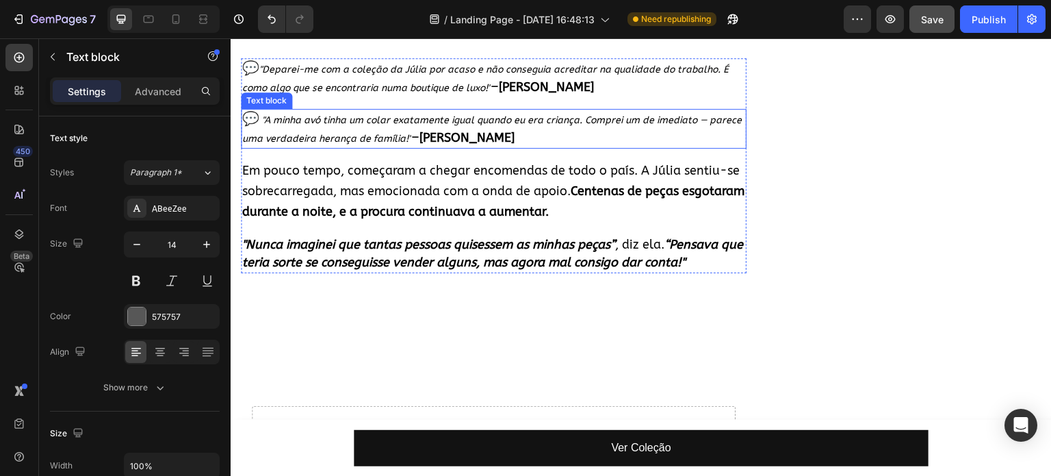
click at [344, 123] on icon ""A minha avó tinha um colar exatamente igual quando eu era criança. Comprei um …" at bounding box center [492, 129] width 500 height 30
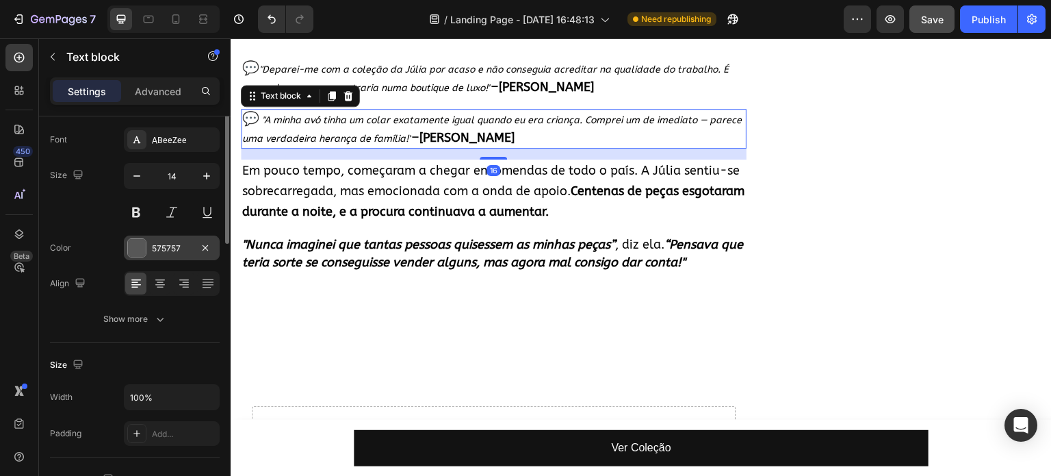
scroll to position [0, 0]
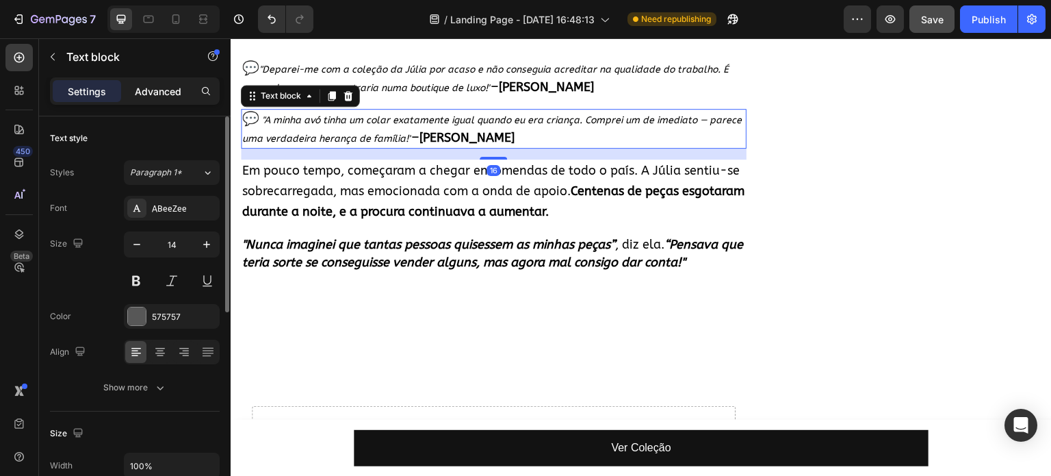
click at [133, 92] on div "Advanced" at bounding box center [158, 91] width 68 height 22
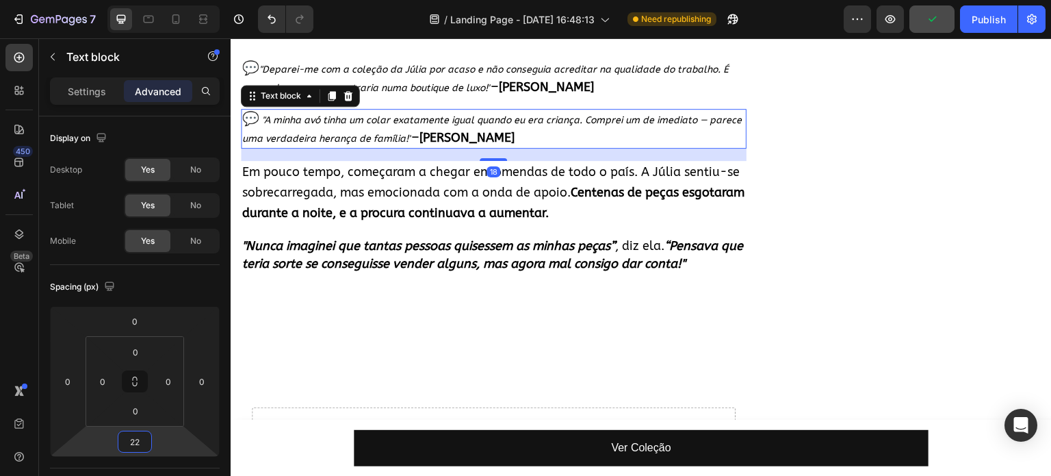
type input "24"
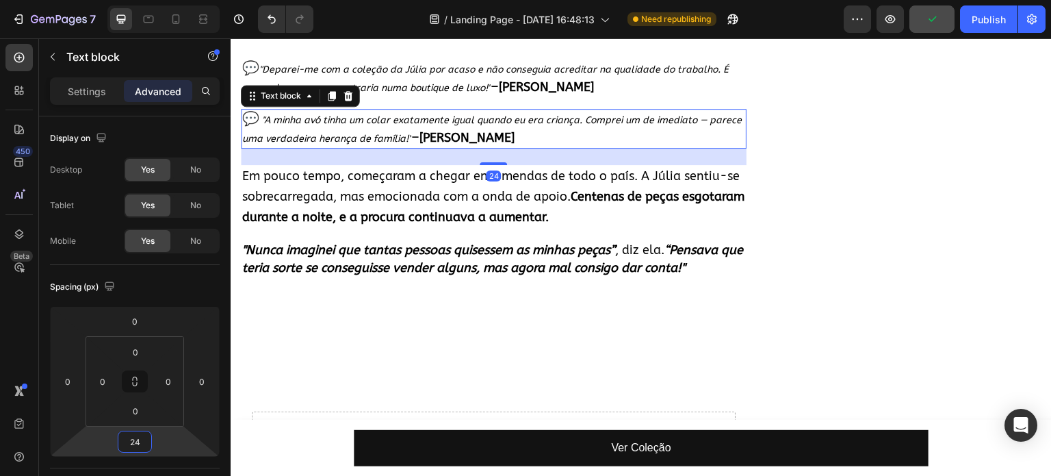
click at [159, 0] on html "7 / Landing Page - [DATE] 16:48:13 Need republishing Preview Publish 450 Beta S…" at bounding box center [525, 0] width 1051 height 0
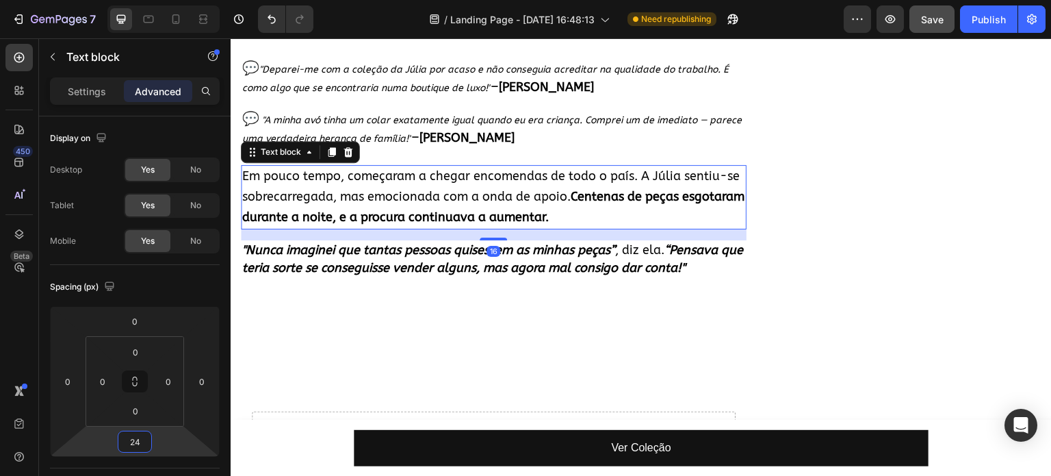
click at [508, 174] on p "Em pouco tempo, começaram a chegar encomendas de todo o país. A Júlia sentiu-se…" at bounding box center [493, 196] width 503 height 61
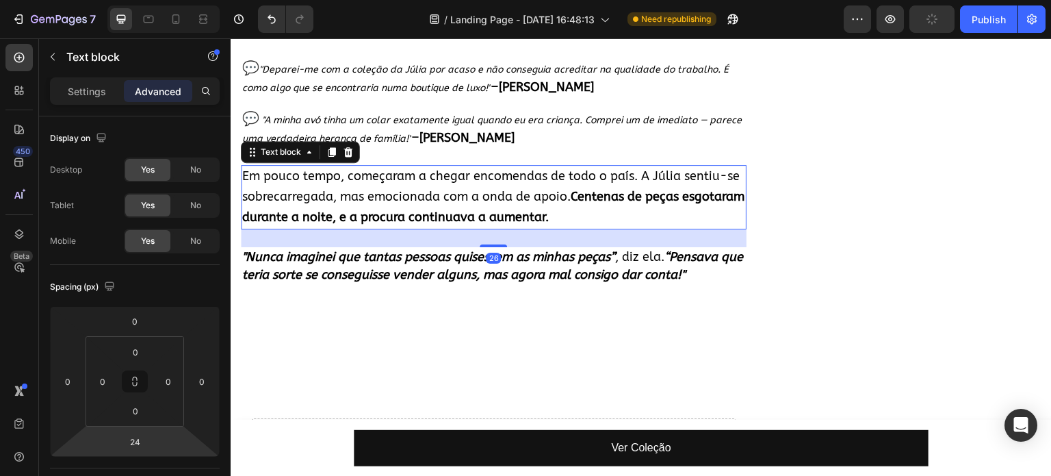
type input "22"
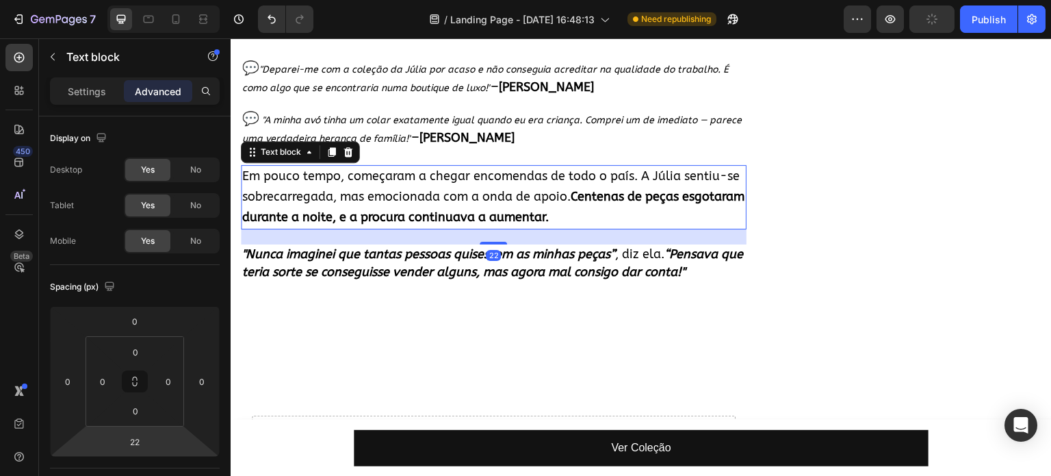
click at [153, 0] on html "7 / Landing Page - [DATE] 16:48:13 Need republishing Preview Publish 450 Beta S…" at bounding box center [525, 0] width 1051 height 0
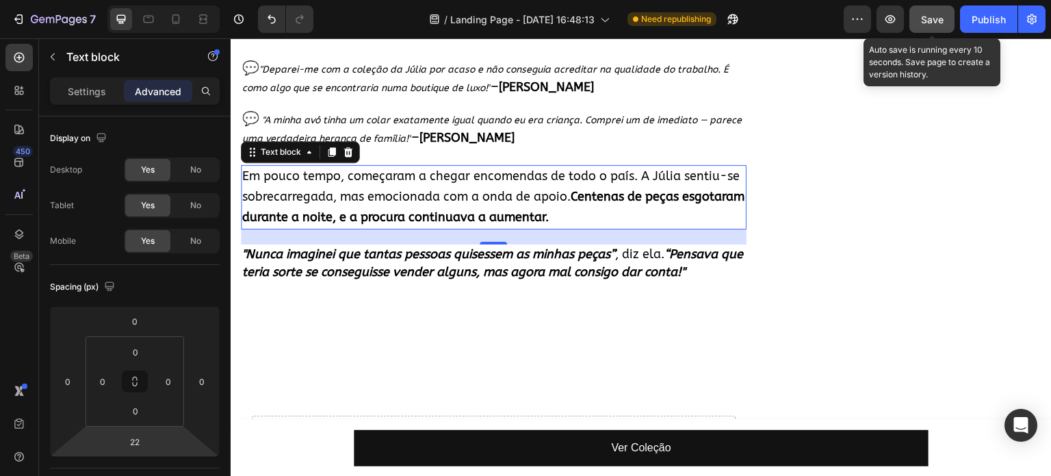
click at [942, 26] on div "Save" at bounding box center [932, 19] width 23 height 14
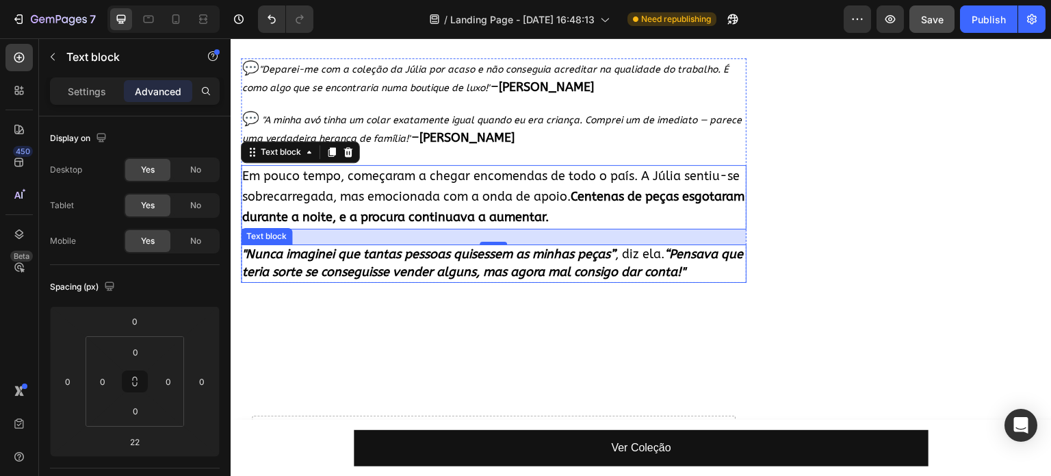
click at [424, 264] on strong "“Pensava que teria sorte se conseguisse vender alguns, mas agora mal consigo da…" at bounding box center [492, 262] width 501 height 33
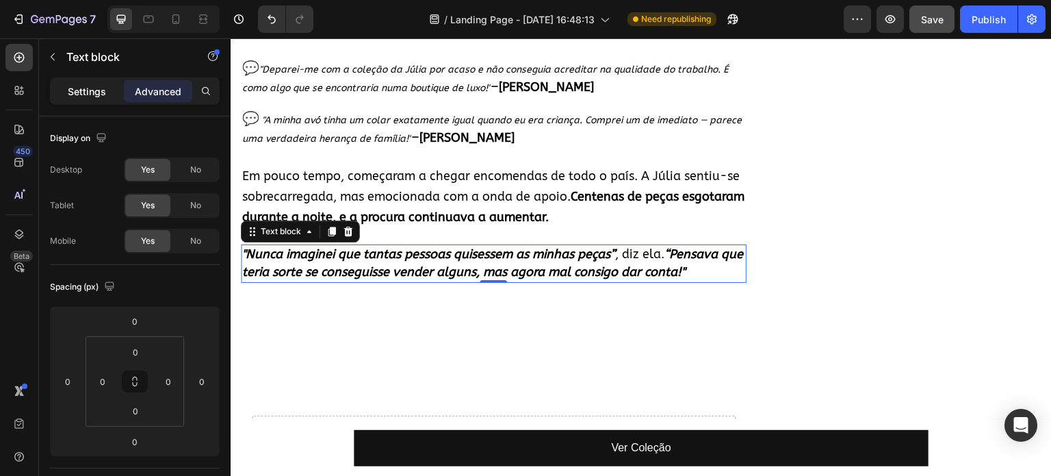
click at [94, 80] on div "Settings" at bounding box center [87, 91] width 68 height 22
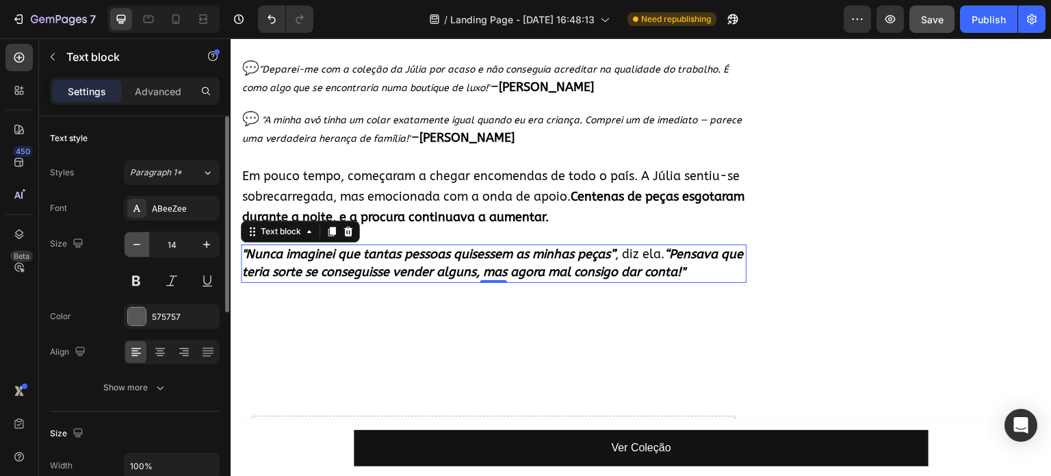
click at [140, 241] on icon "button" at bounding box center [137, 245] width 14 height 14
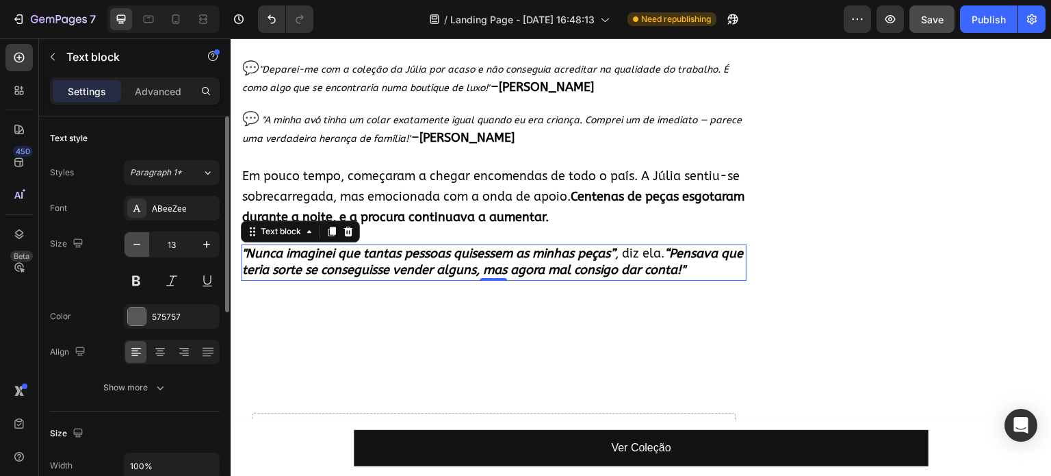
click at [140, 240] on icon "button" at bounding box center [137, 245] width 14 height 14
click at [203, 244] on icon "button" at bounding box center [206, 244] width 7 height 7
type input "14"
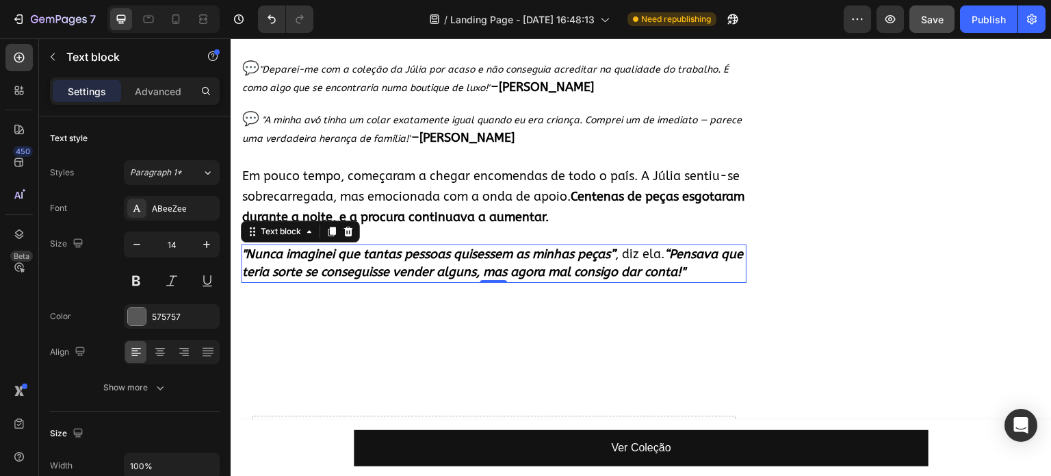
click at [283, 246] on strong ""Nunca imaginei que tantas pessoas quisessem as minhas peças”" at bounding box center [428, 253] width 373 height 15
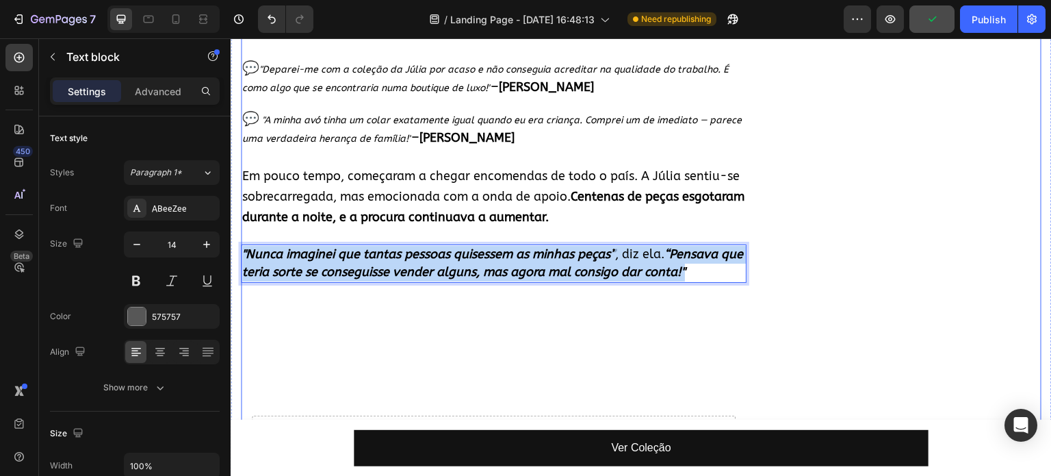
drag, startPoint x: 244, startPoint y: 242, endPoint x: 795, endPoint y: 278, distance: 552.2
click at [795, 278] on div "Ela passou 40 anos a criar joalharia — agora está a vender as suas últimas peça…" at bounding box center [641, 84] width 801 height 2592
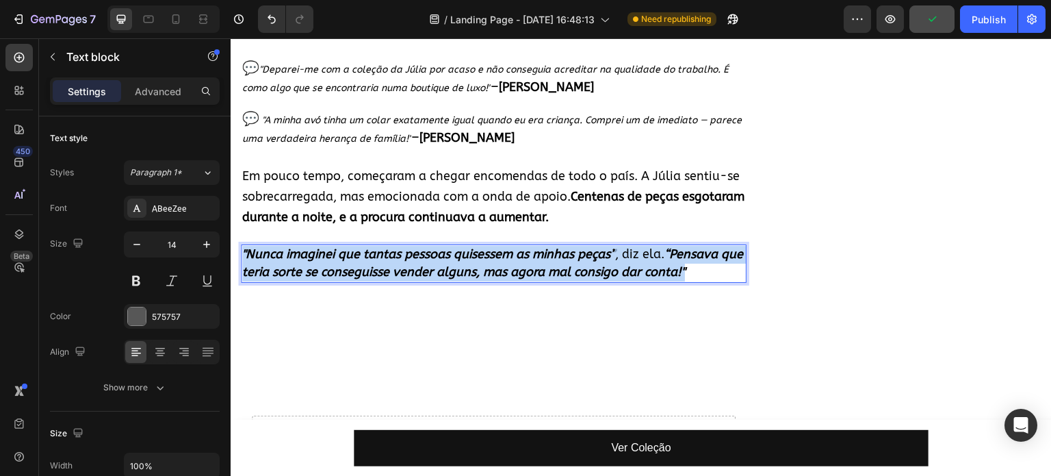
click at [591, 261] on strong "“Pensava que teria sorte se conseguisse vender alguns, mas agora mal consigo da…" at bounding box center [492, 262] width 501 height 33
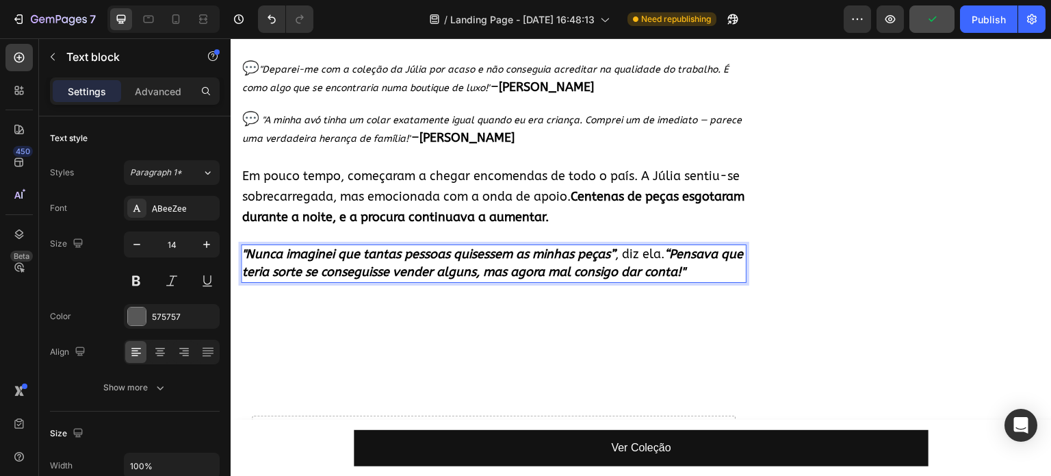
click at [639, 254] on strong "“Pensava que teria sorte se conseguisse vender alguns, mas agora mal consigo da…" at bounding box center [492, 262] width 501 height 33
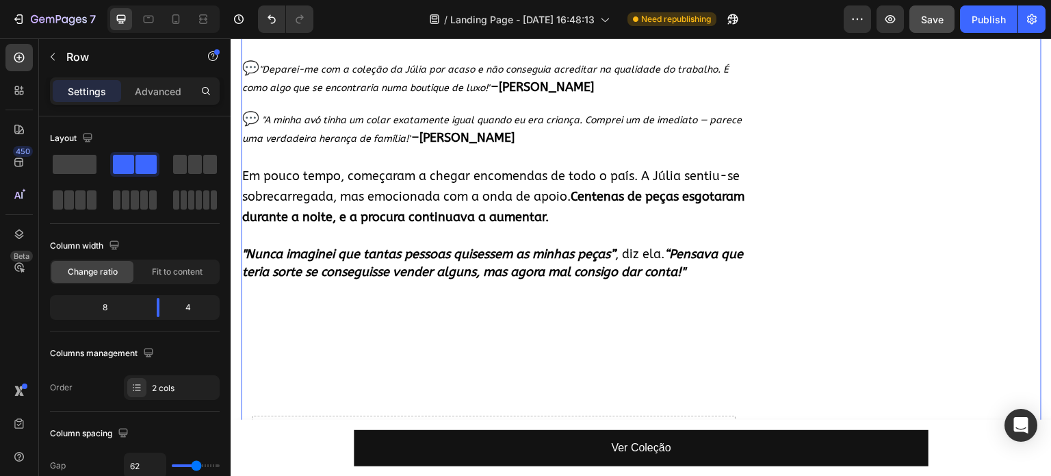
click at [837, 250] on div "Avaliações Heading ★★★★★ 4.8 | 6,897 Avaliações Text block Row Image Image Feit…" at bounding box center [915, 84] width 253 height 2592
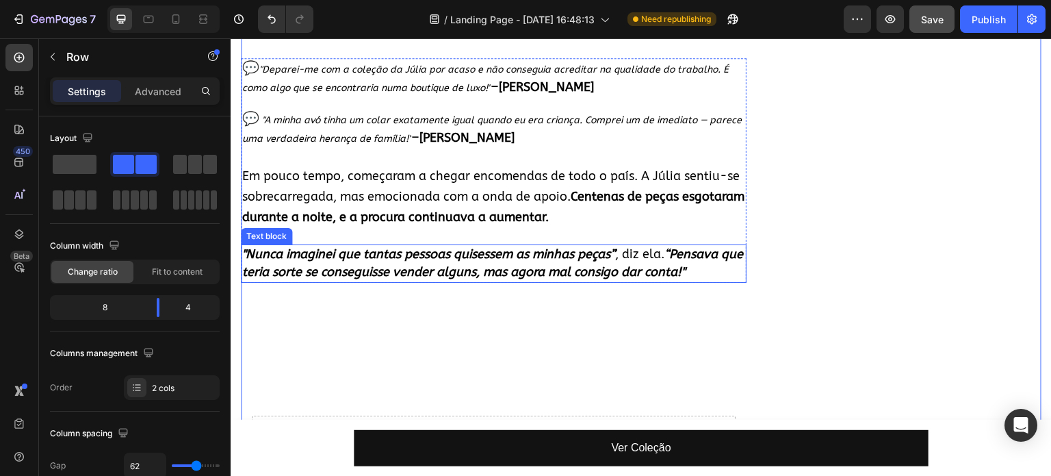
click at [722, 257] on p ""Nunca imaginei que tantas pessoas quisessem as minhas peças” , diz ela. “Pensa…" at bounding box center [493, 264] width 503 height 36
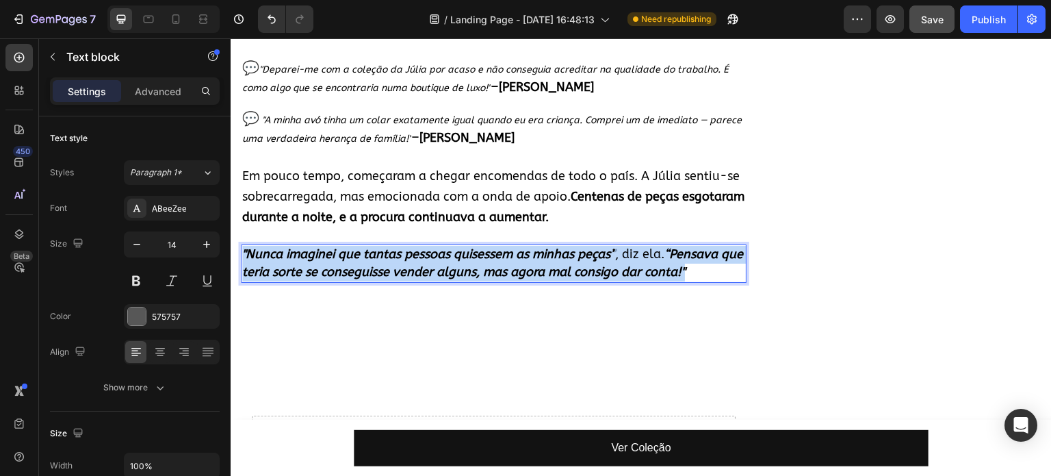
drag, startPoint x: 721, startPoint y: 264, endPoint x: 417, endPoint y: 259, distance: 304.7
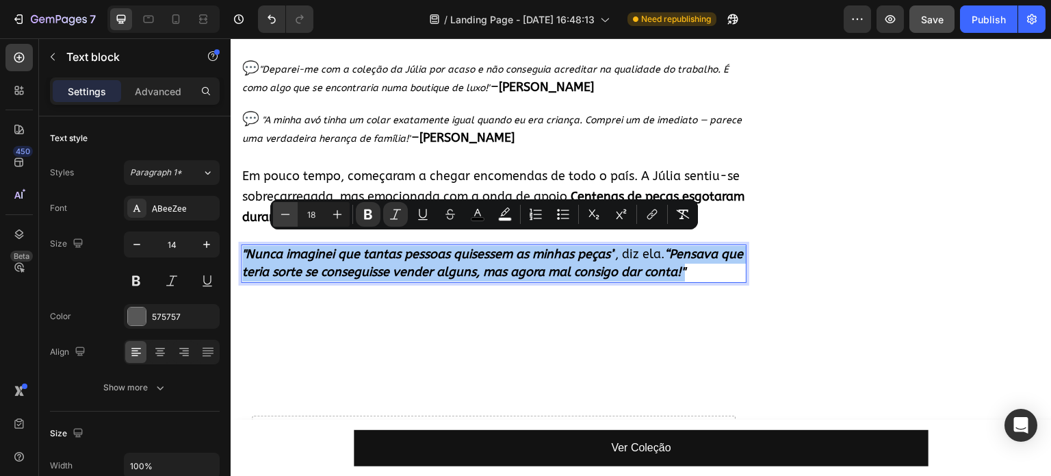
click at [290, 213] on icon "Editor contextual toolbar" at bounding box center [286, 214] width 14 height 14
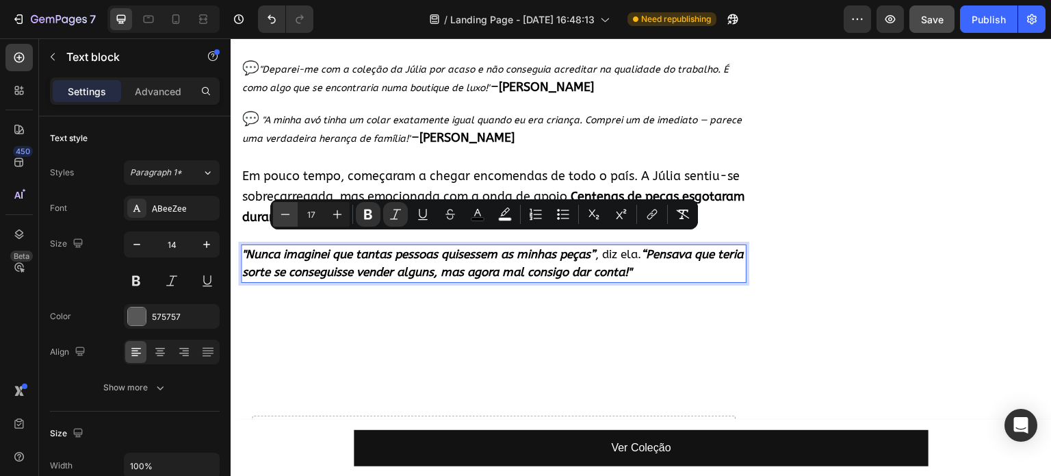
click at [290, 213] on icon "Editor contextual toolbar" at bounding box center [286, 214] width 14 height 14
type input "16"
click at [637, 259] on p ""Nunca imaginei que tantas pessoas quisessem as minhas peças” , diz ela. “Pensa…" at bounding box center [493, 264] width 503 height 36
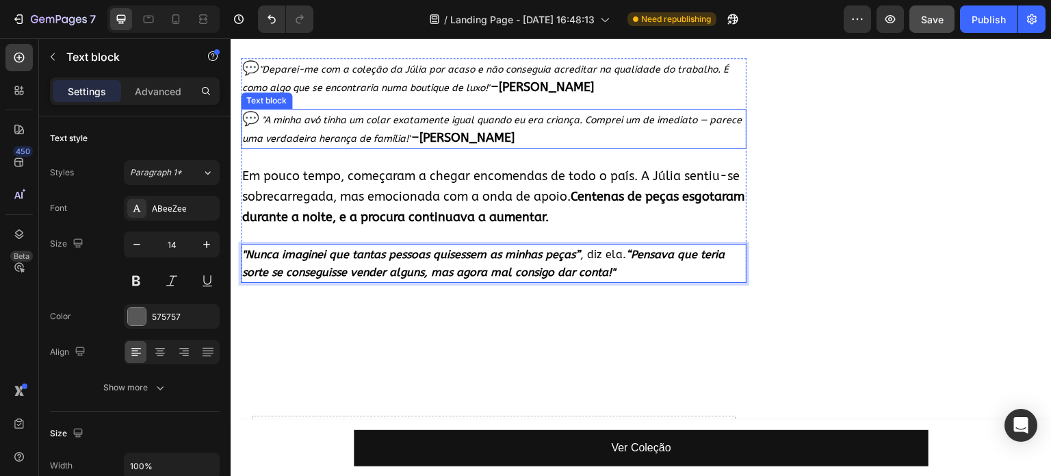
click at [494, 118] on p "💬 "A minha avó tinha um colar exatamente igual quando eu era criança. Comprei u…" at bounding box center [493, 128] width 503 height 37
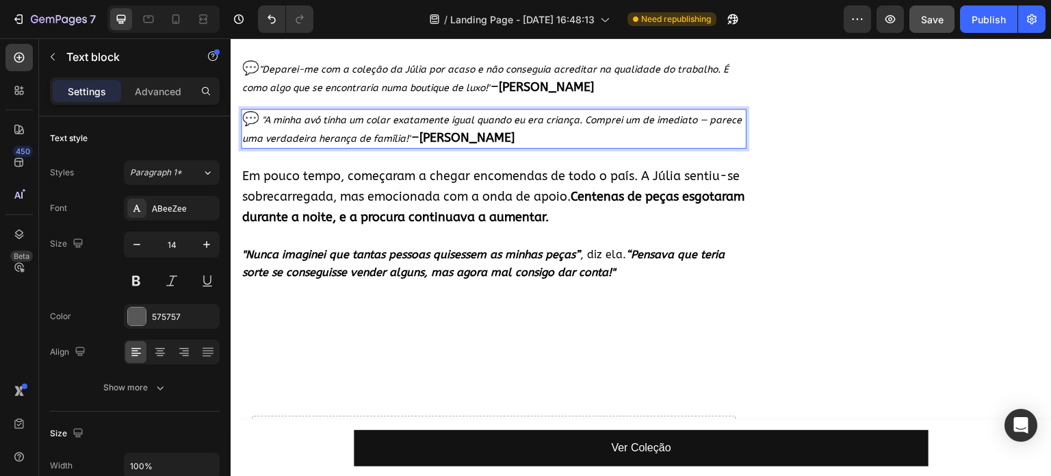
click at [478, 130] on strong "[PERSON_NAME]" at bounding box center [467, 137] width 95 height 15
drag, startPoint x: 456, startPoint y: 127, endPoint x: 609, endPoint y: 126, distance: 153.3
click at [609, 126] on p "💬 "A minha avó tinha um colar exatamente igual quando eu era criança. Comprei u…" at bounding box center [493, 128] width 503 height 37
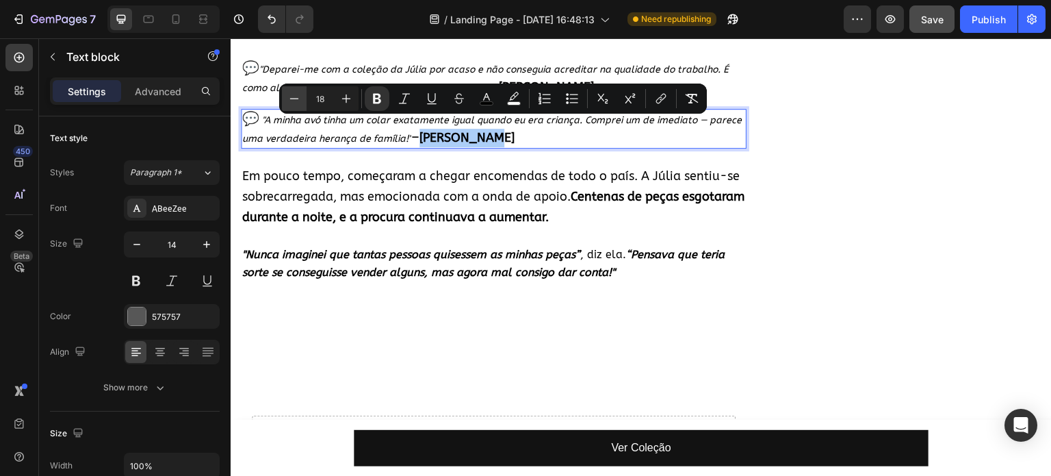
click at [301, 95] on button "Minus" at bounding box center [294, 98] width 25 height 25
drag, startPoint x: 301, startPoint y: 95, endPoint x: 123, endPoint y: 44, distance: 185.2
click at [301, 95] on button "Minus" at bounding box center [294, 98] width 25 height 25
type input "16"
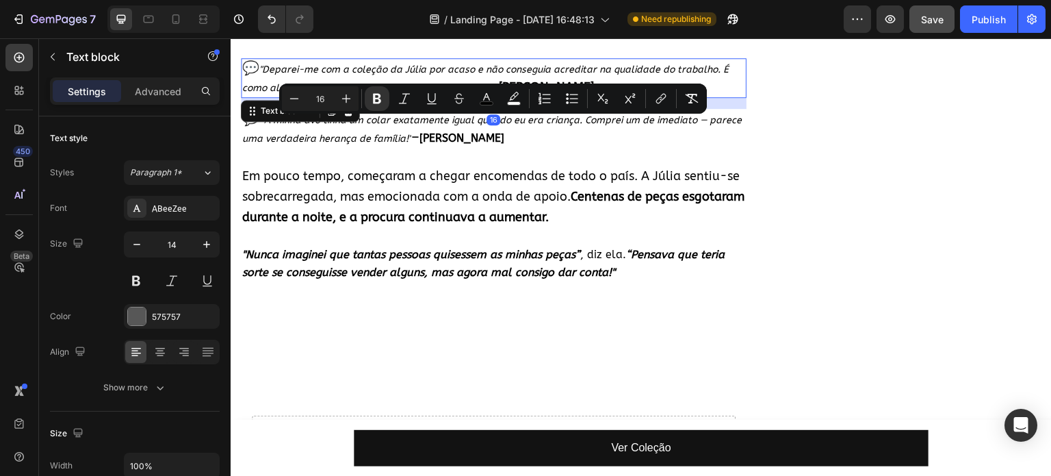
click at [546, 64] on icon ""Deparei-me com a coleção da Júlia por acaso e não conseguia acreditar na quali…" at bounding box center [485, 79] width 487 height 30
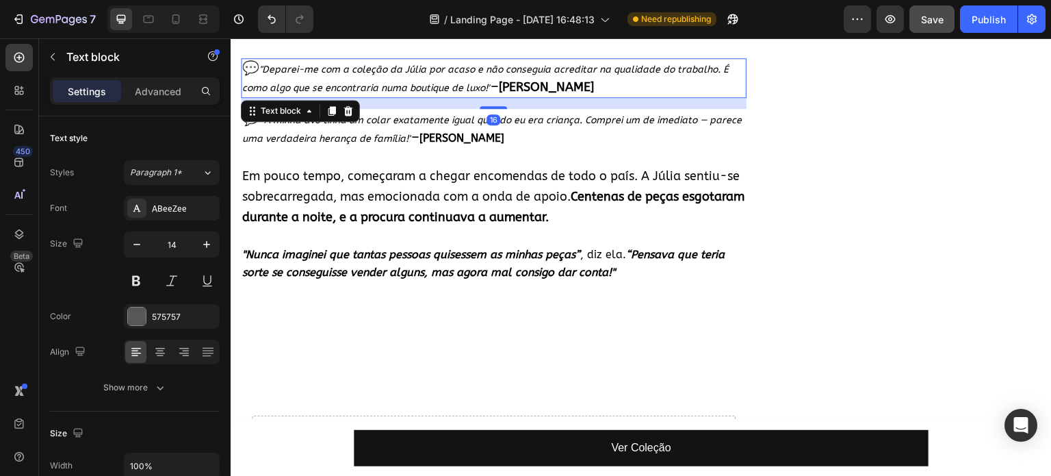
click at [518, 79] on strong "[PERSON_NAME]" at bounding box center [546, 86] width 95 height 15
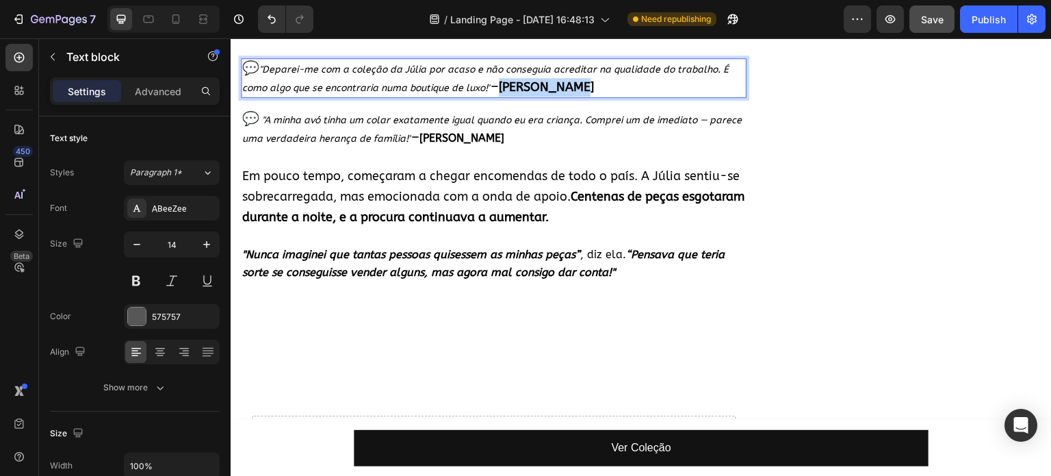
drag, startPoint x: 507, startPoint y: 74, endPoint x: 646, endPoint y: 80, distance: 138.4
click at [646, 80] on p "💬 "Deparei-me com a coleção da Júlia por acaso e não conseguia acreditar na qua…" at bounding box center [493, 78] width 503 height 37
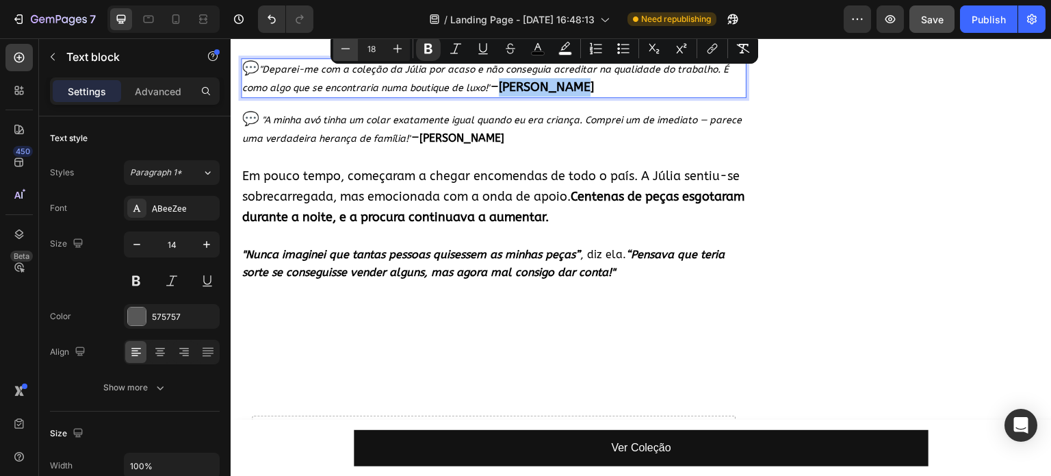
click at [351, 50] on icon "Editor contextual toolbar" at bounding box center [346, 49] width 14 height 14
type input "16"
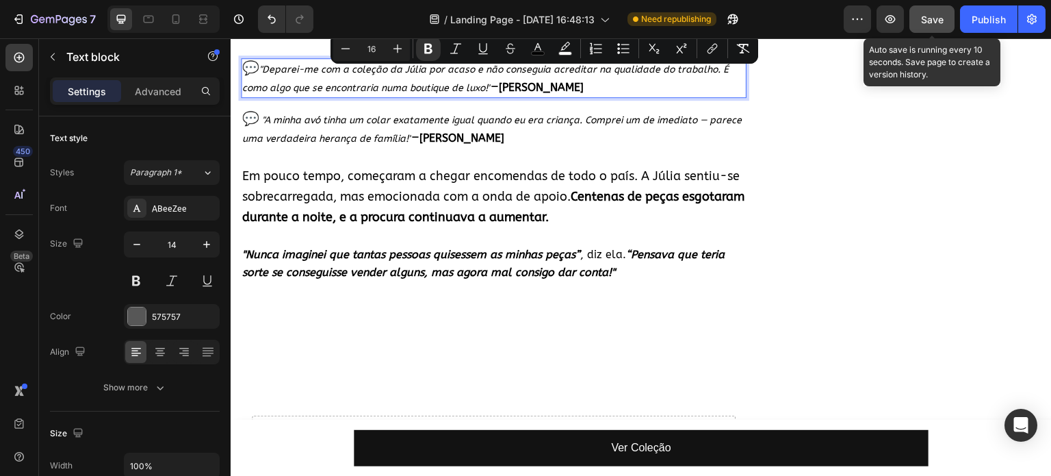
click at [936, 21] on span "Save" at bounding box center [932, 20] width 23 height 12
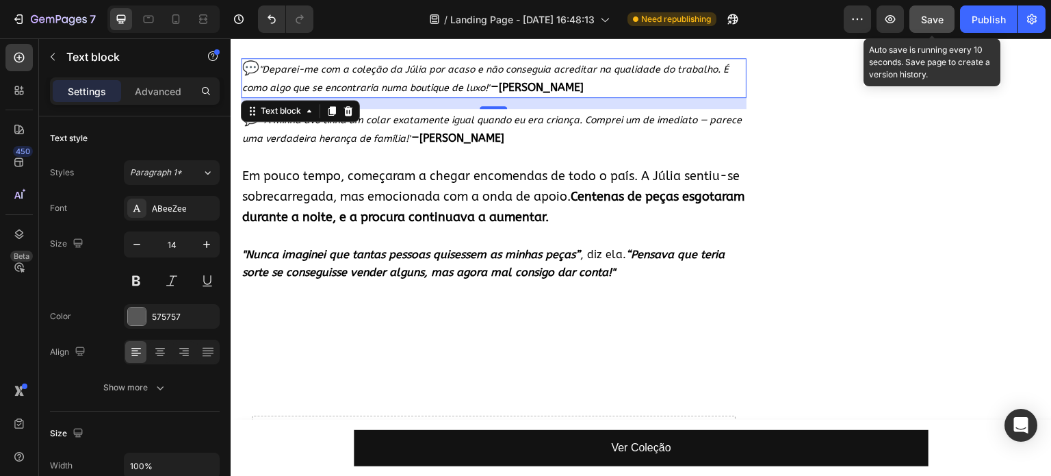
click at [927, 14] on span "Save" at bounding box center [932, 20] width 23 height 12
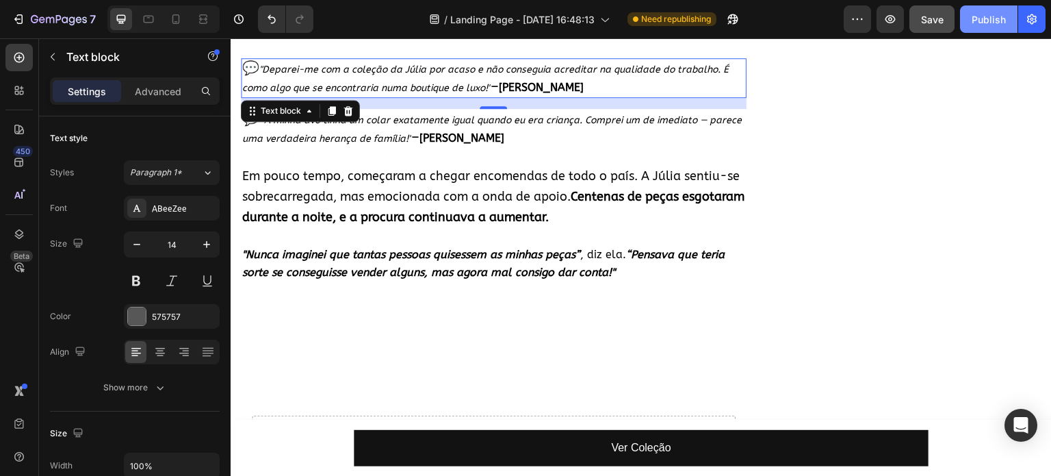
click at [975, 28] on button "Publish" at bounding box center [989, 18] width 58 height 27
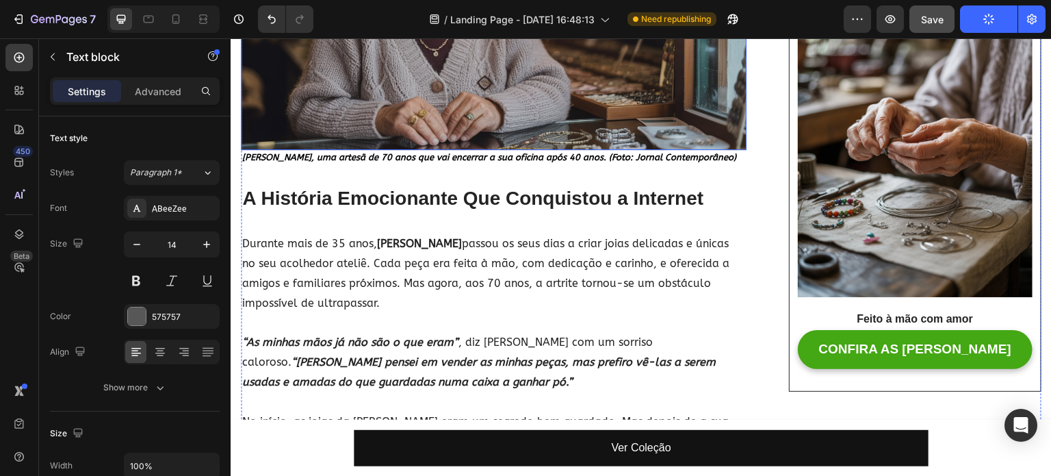
scroll to position [411, 0]
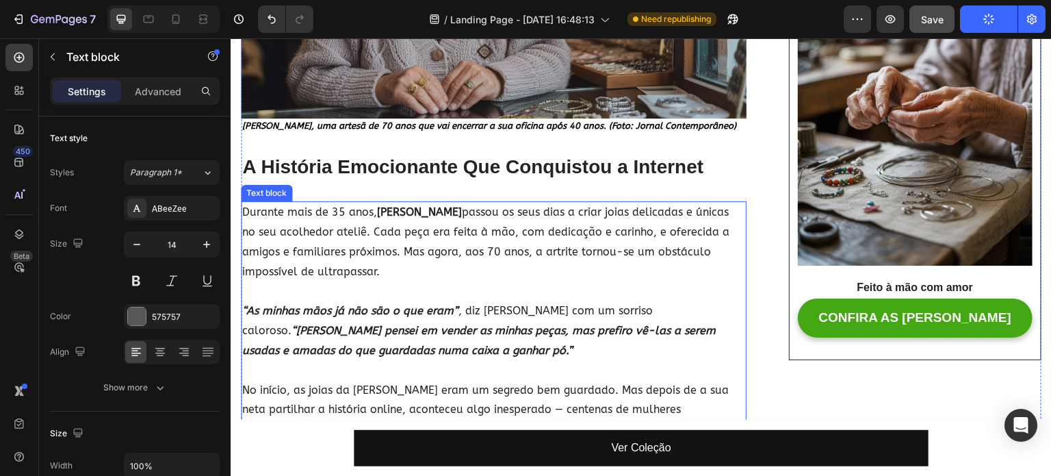
click at [341, 217] on p "Durante mais de 35 anos, [PERSON_NAME] passou os seus dias a criar joias delica…" at bounding box center [493, 252] width 503 height 99
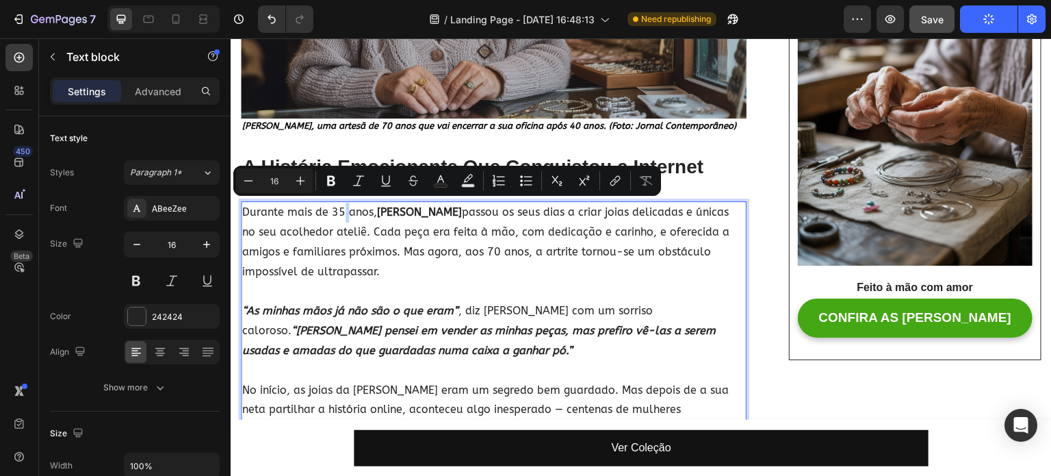
click at [344, 211] on p "Durante mais de 35 anos, [PERSON_NAME] passou os seus dias a criar joias delica…" at bounding box center [493, 252] width 503 height 99
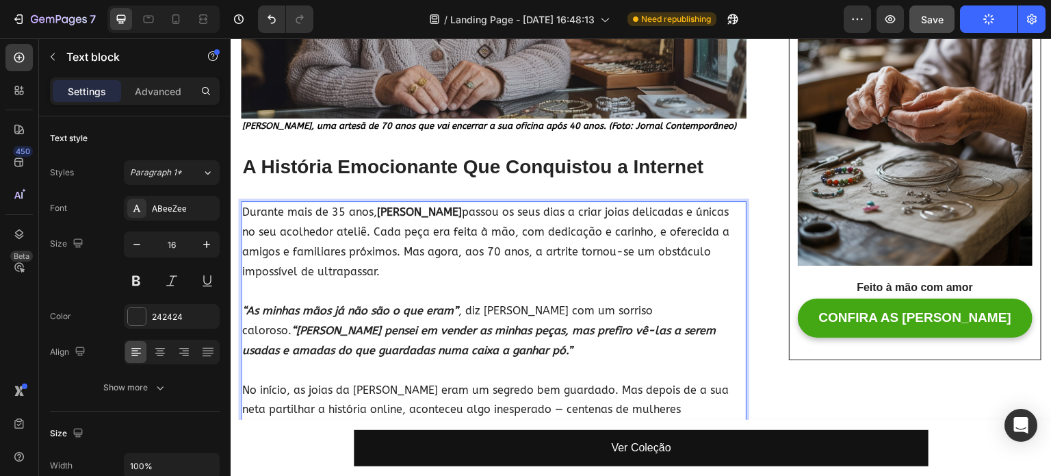
click at [336, 211] on p "Durante mais de 35 anos, [PERSON_NAME] passou os seus dias a criar joias delica…" at bounding box center [493, 252] width 503 height 99
drag, startPoint x: 333, startPoint y: 209, endPoint x: 342, endPoint y: 206, distance: 10.2
click at [342, 206] on p "Durante mais de 35 anos, [PERSON_NAME] passou os seus dias a criar joias delica…" at bounding box center [493, 252] width 503 height 99
click at [570, 278] on p "Durante mais de 40 anos, [PERSON_NAME] passou os seus dias a criar joias delica…" at bounding box center [493, 252] width 503 height 99
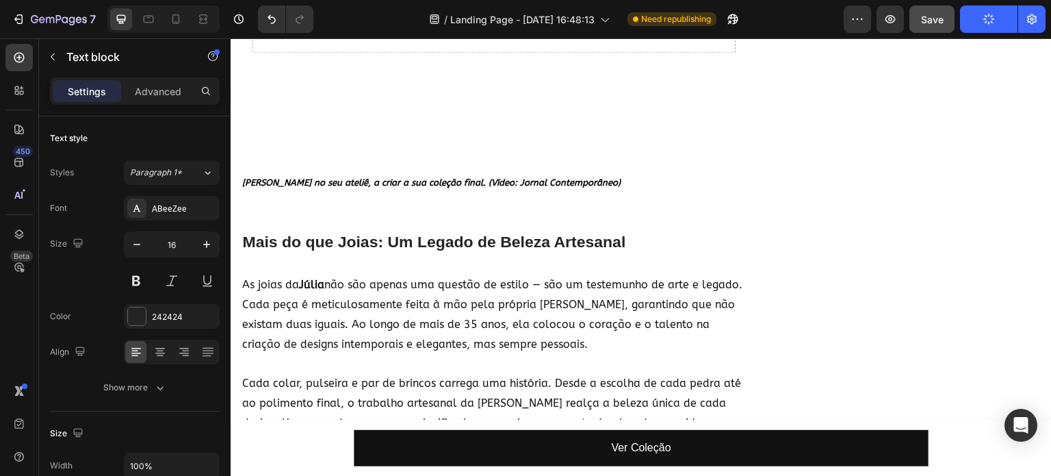
scroll to position [1711, 0]
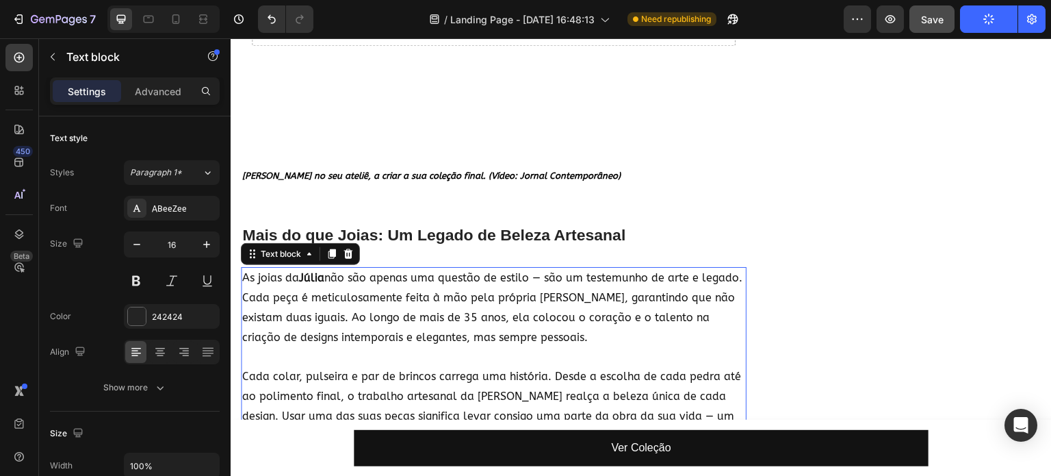
click at [455, 301] on p "As joias da Júlia não são apenas uma questão de estilo — são um testemunho de a…" at bounding box center [493, 317] width 503 height 99
click at [466, 296] on p "As joias da Júlia não são apenas uma questão de estilo — são um testemunho de a…" at bounding box center [493, 317] width 503 height 99
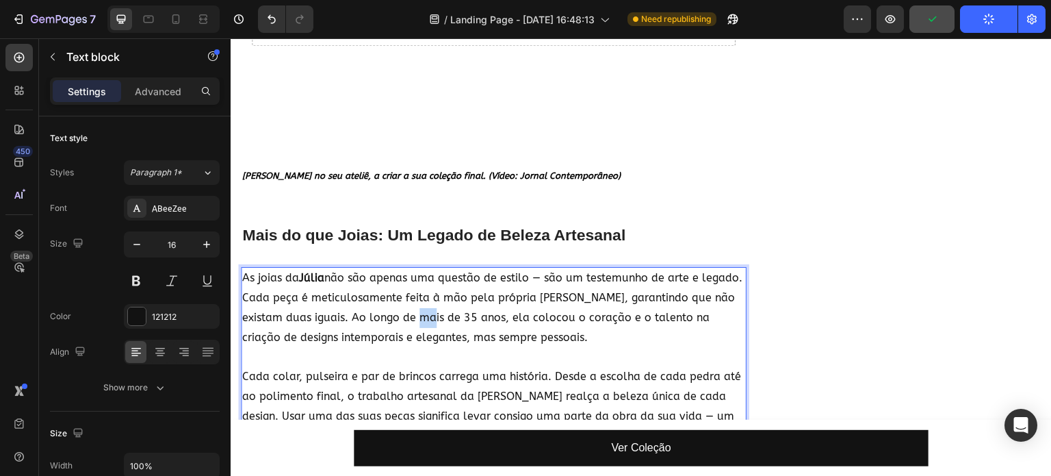
drag, startPoint x: 461, startPoint y: 303, endPoint x: 472, endPoint y: 300, distance: 12.1
click at [472, 300] on p "As joias da Júlia não são apenas uma questão de estilo — são um testemunho de a…" at bounding box center [493, 317] width 503 height 99
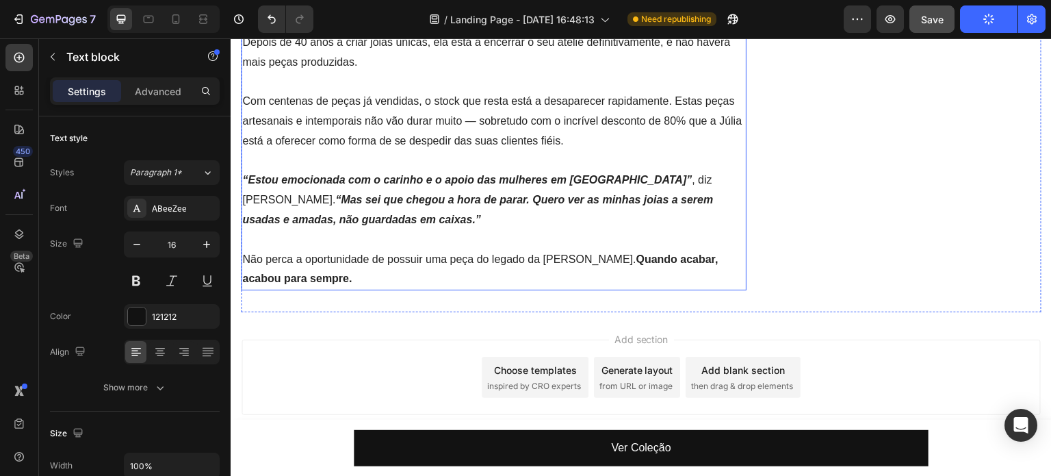
scroll to position [2568, 0]
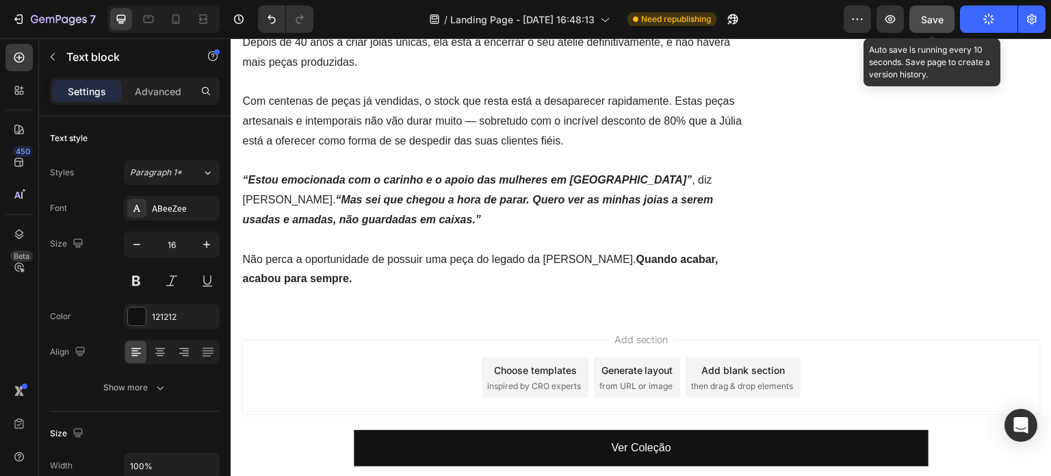
click at [930, 14] on span "Save" at bounding box center [932, 20] width 23 height 12
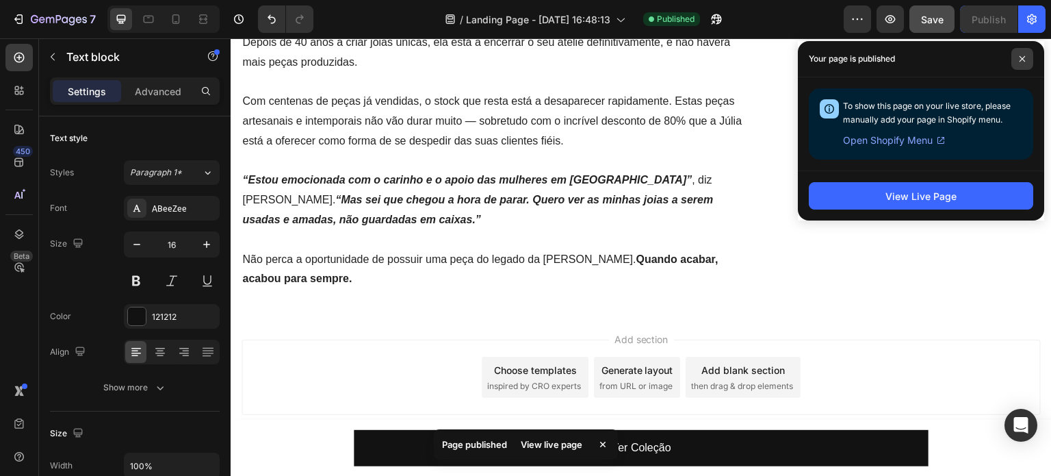
click at [1019, 55] on icon at bounding box center [1022, 58] width 7 height 7
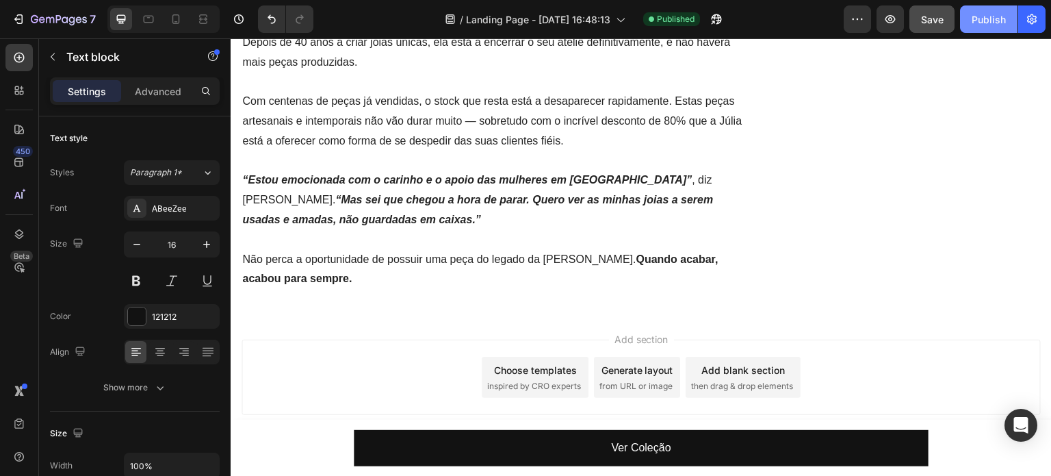
click at [981, 29] on button "Publish" at bounding box center [989, 18] width 58 height 27
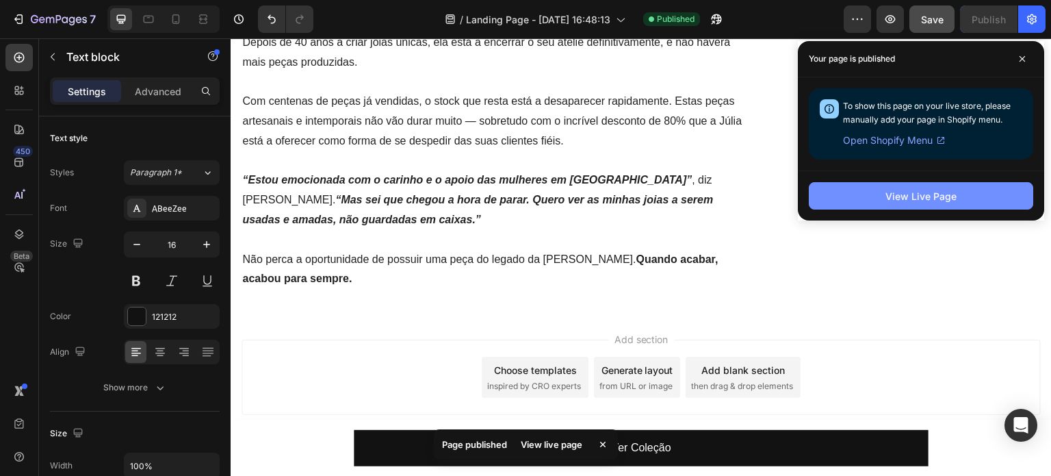
click at [951, 189] on div "View Live Page" at bounding box center [921, 196] width 71 height 14
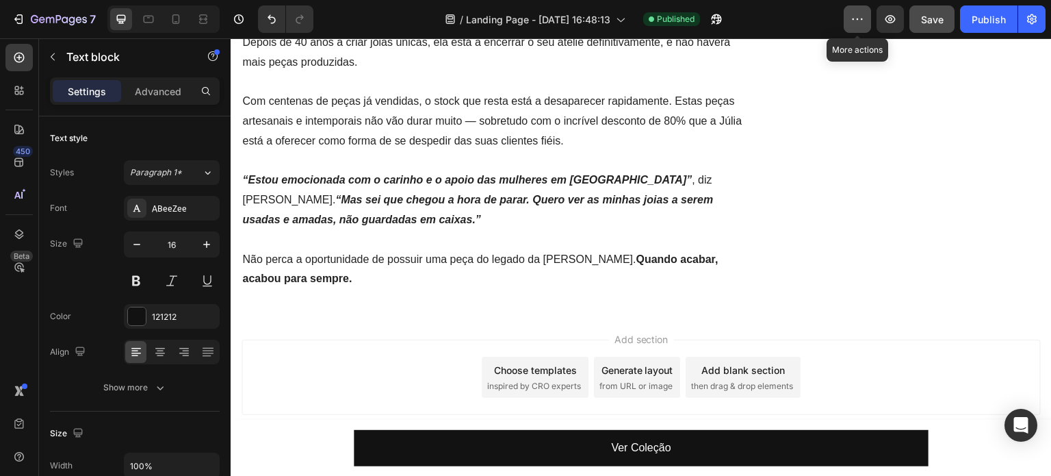
click at [855, 29] on button "button" at bounding box center [857, 18] width 27 height 27
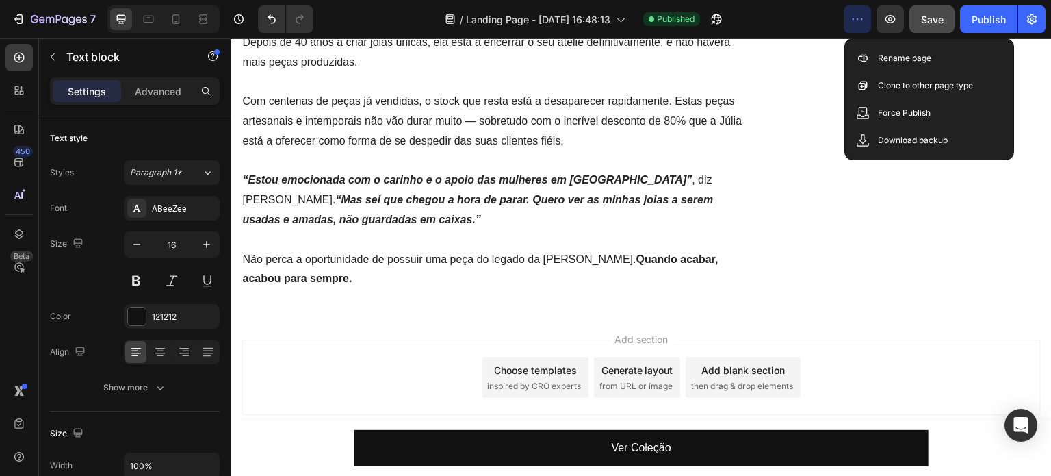
click at [857, 15] on icon "button" at bounding box center [858, 19] width 14 height 14
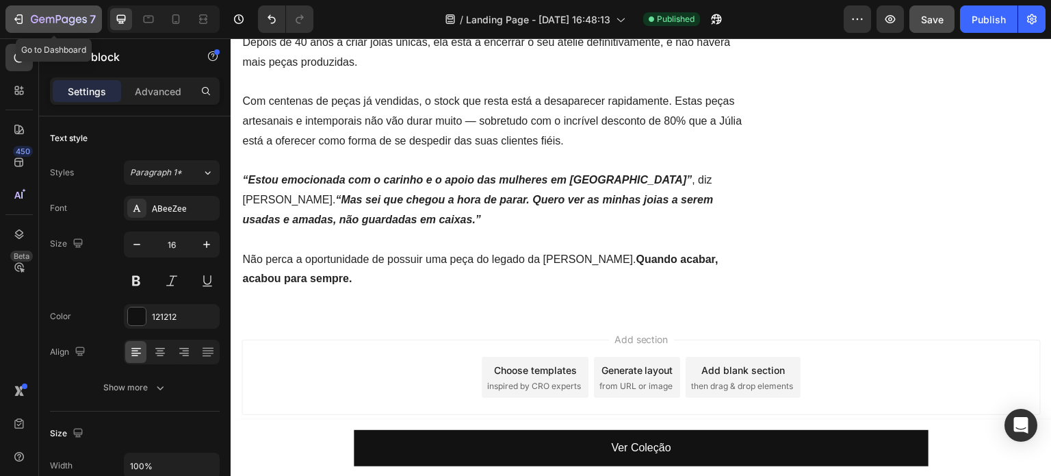
click at [47, 20] on icon "button" at bounding box center [59, 20] width 56 height 12
